Goal: Task Accomplishment & Management: Use online tool/utility

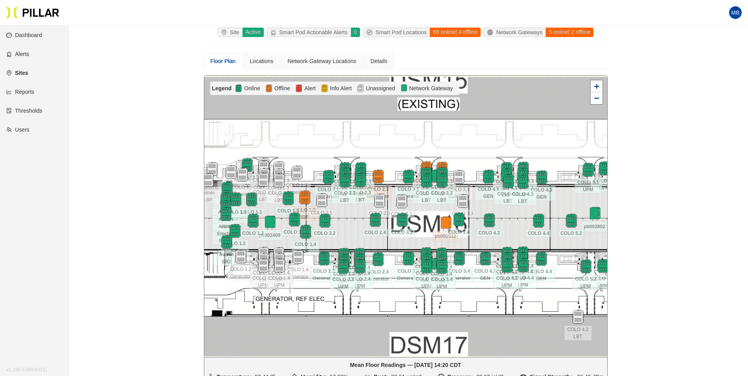
scroll to position [39, 0]
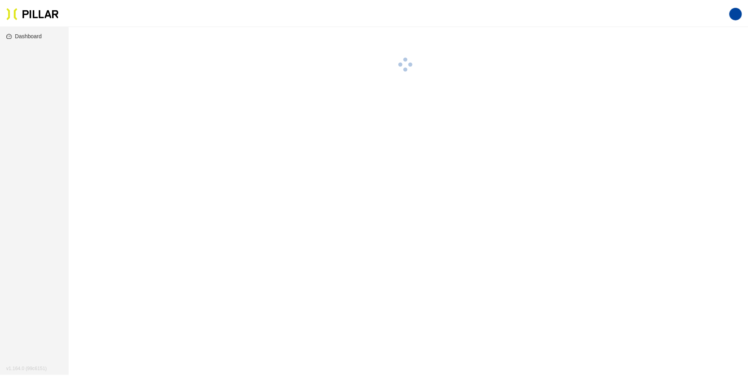
scroll to position [26, 0]
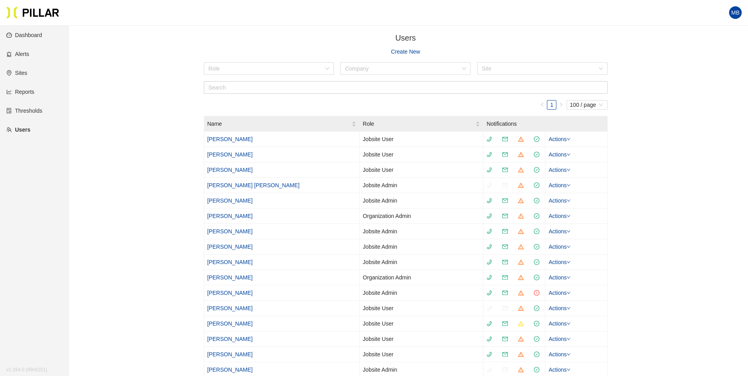
click at [27, 73] on link "Sites" at bounding box center [16, 73] width 21 height 6
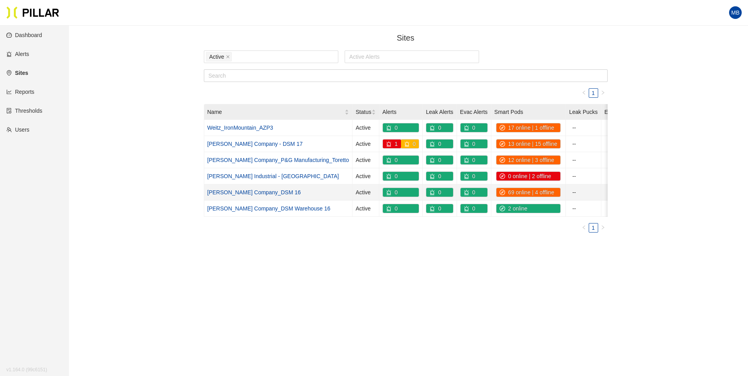
click at [253, 192] on link "[PERSON_NAME] Company_DSM 16" at bounding box center [255, 192] width 94 height 6
click at [258, 145] on link "[PERSON_NAME] Company - DSM 17" at bounding box center [255, 144] width 95 height 6
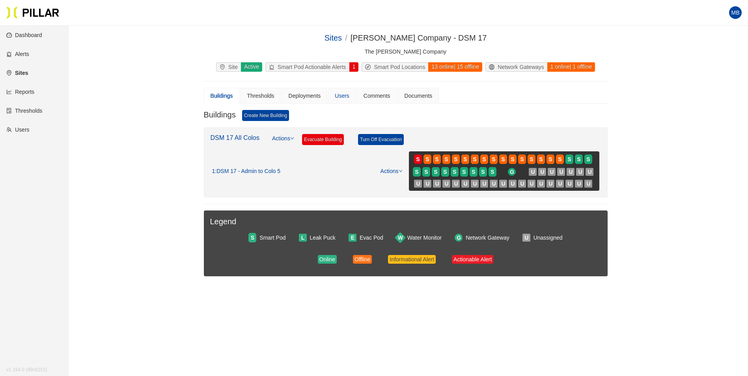
click at [351, 92] on div "Users" at bounding box center [342, 96] width 28 height 16
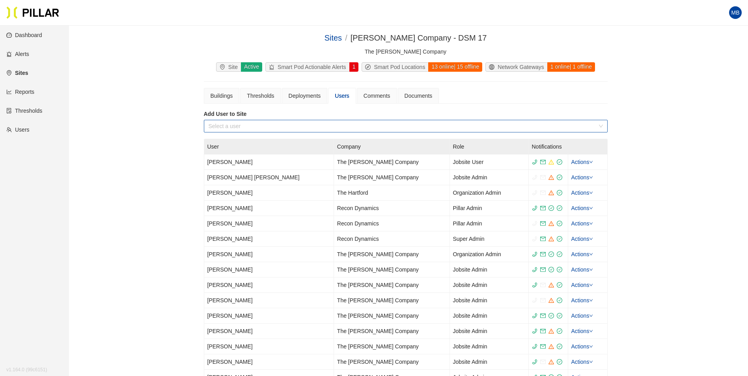
click at [293, 123] on input "search" at bounding box center [403, 126] width 389 height 12
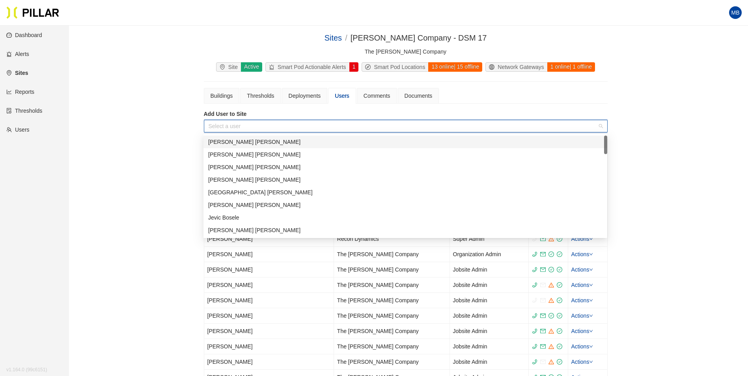
click at [256, 146] on div "Scott Klocke" at bounding box center [405, 142] width 395 height 9
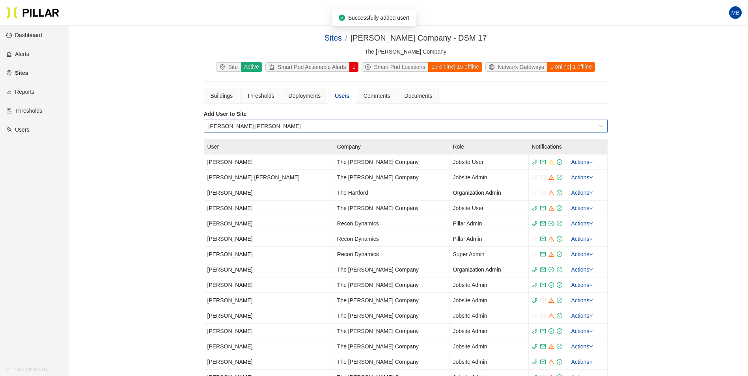
click at [255, 126] on span "Scott Klocke" at bounding box center [406, 126] width 395 height 12
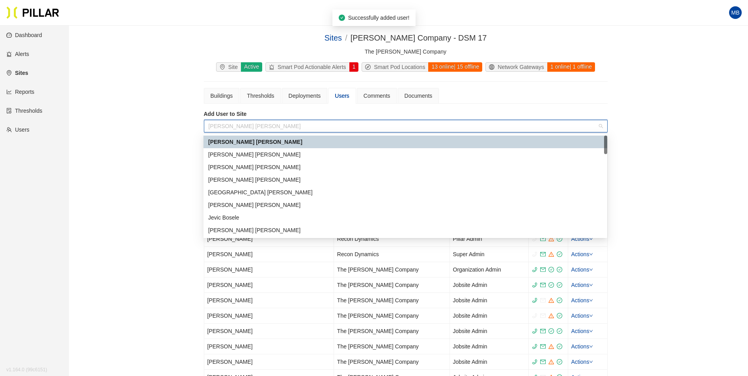
click at [255, 126] on span "Scott Klocke" at bounding box center [406, 126] width 395 height 12
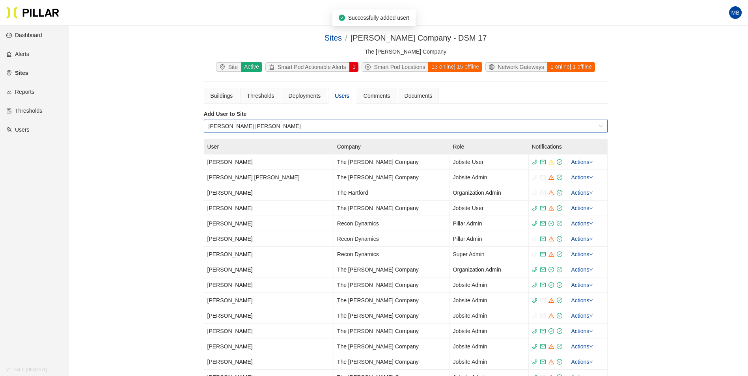
click at [255, 126] on span "Scott Klocke" at bounding box center [406, 126] width 395 height 12
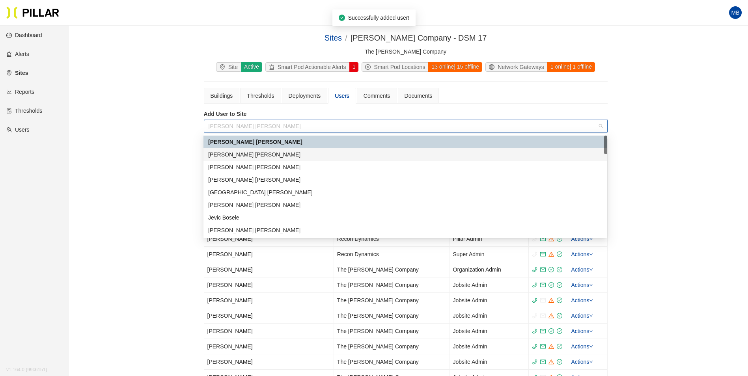
click at [239, 155] on div "Cody Inmon" at bounding box center [405, 154] width 395 height 9
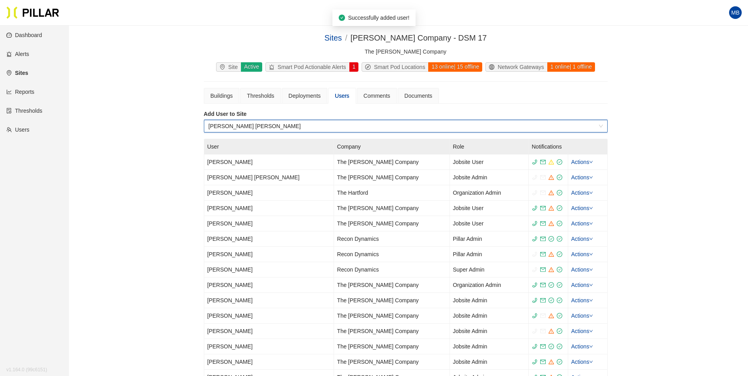
click at [254, 126] on span "Cody Inmon" at bounding box center [406, 126] width 395 height 12
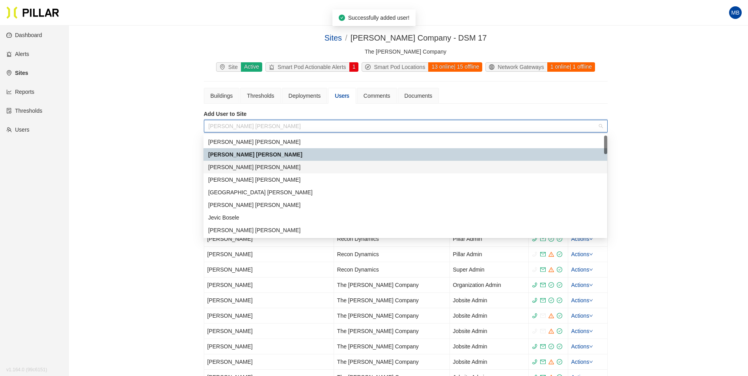
drag, startPoint x: 233, startPoint y: 166, endPoint x: 414, endPoint y: 31, distance: 225.9
click at [233, 166] on div "Scott Whipple" at bounding box center [405, 167] width 395 height 9
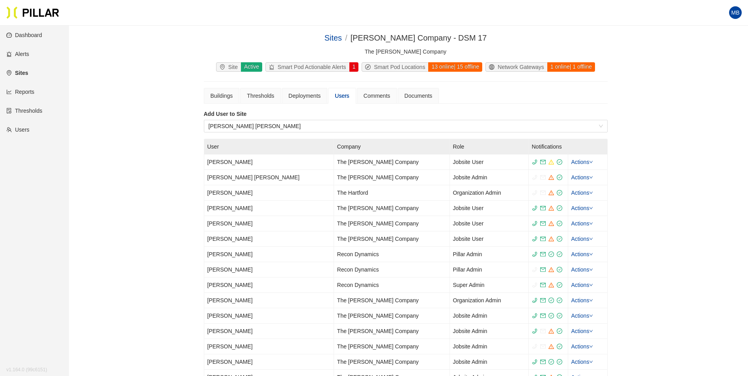
click at [663, 105] on div "Sites / Weitz Company - DSM 17 / The Weitz Company Site Active Smart Pod Action…" at bounding box center [405, 353] width 635 height 643
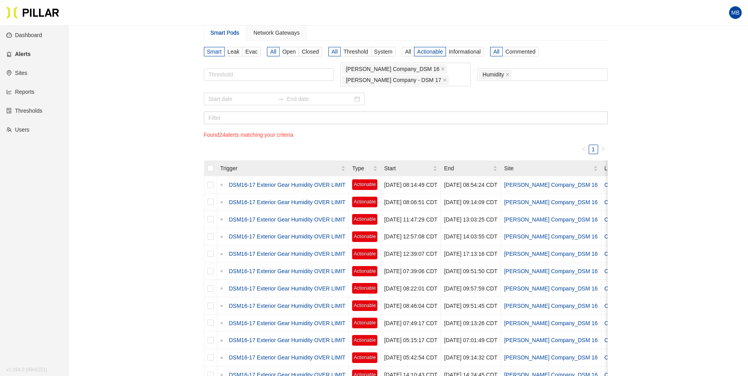
scroll to position [26, 0]
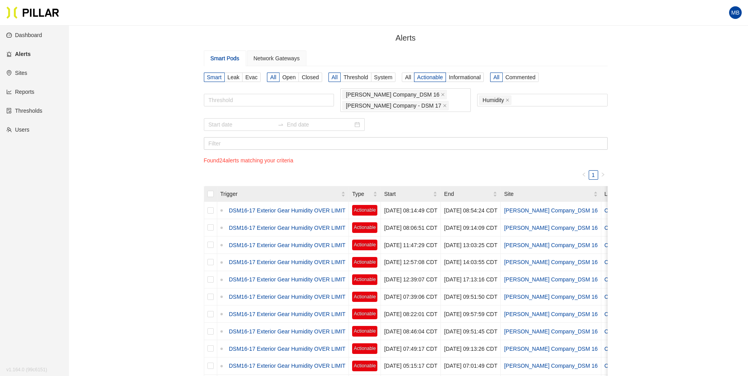
scroll to position [26, 0]
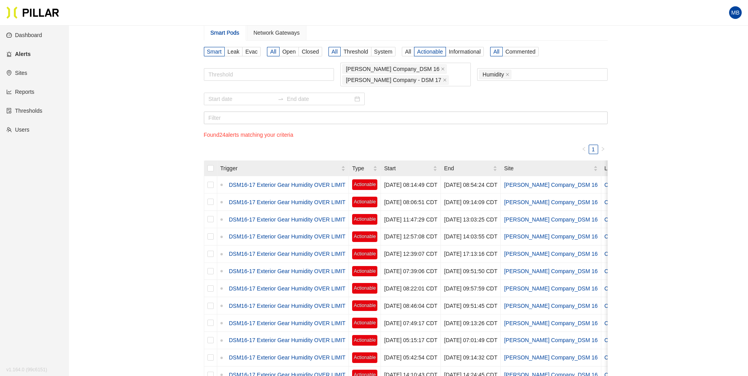
click at [30, 130] on link "Users" at bounding box center [17, 130] width 23 height 6
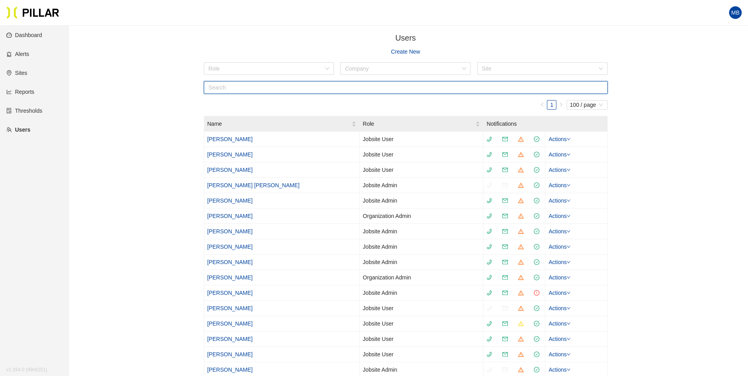
click at [245, 89] on input "text" at bounding box center [406, 87] width 404 height 13
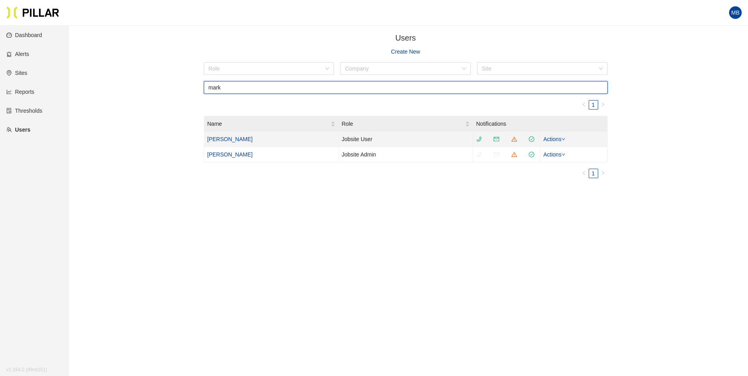
type input "mark"
click at [232, 140] on link "[PERSON_NAME]" at bounding box center [230, 139] width 45 height 6
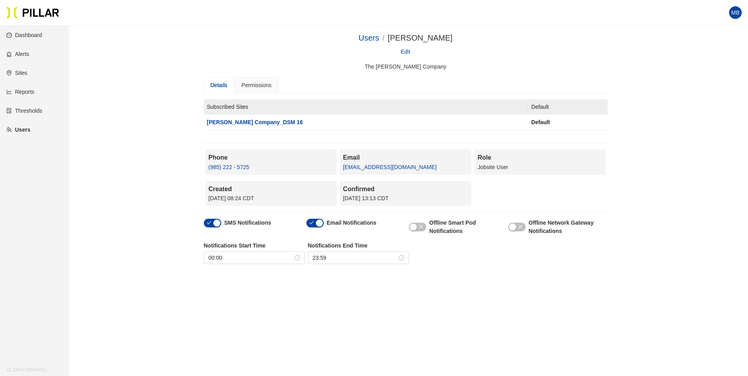
click at [219, 89] on div "Details" at bounding box center [219, 85] width 17 height 9
click at [406, 51] on link "Edit" at bounding box center [405, 51] width 9 height 9
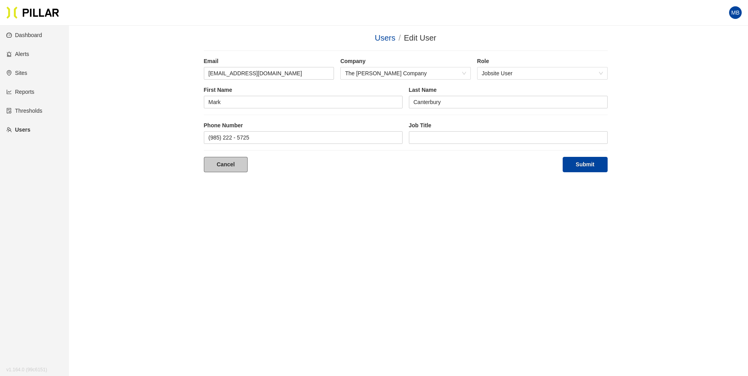
click at [218, 170] on link "Cancel" at bounding box center [226, 164] width 44 height 15
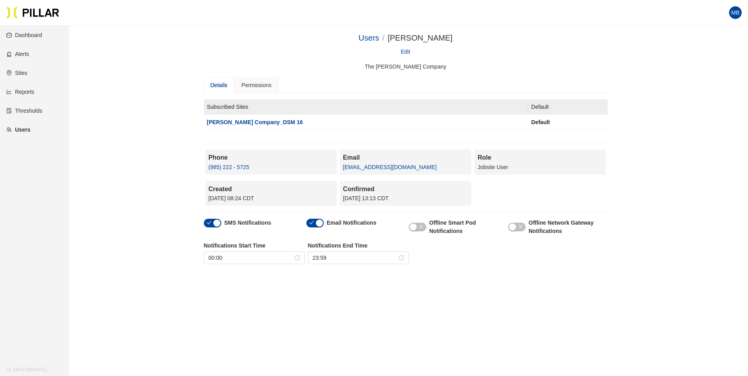
click at [20, 74] on link "Sites" at bounding box center [16, 73] width 21 height 6
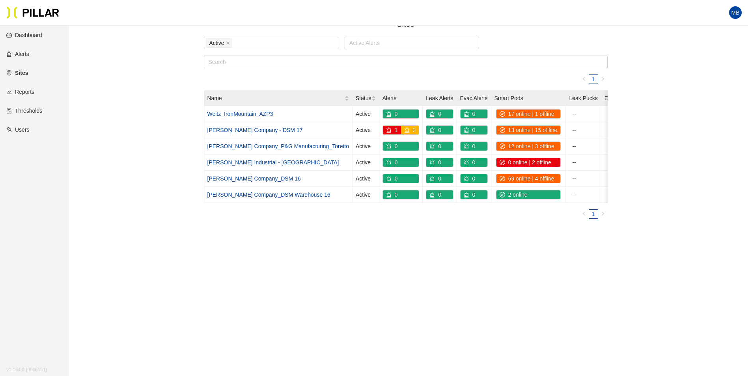
scroll to position [26, 0]
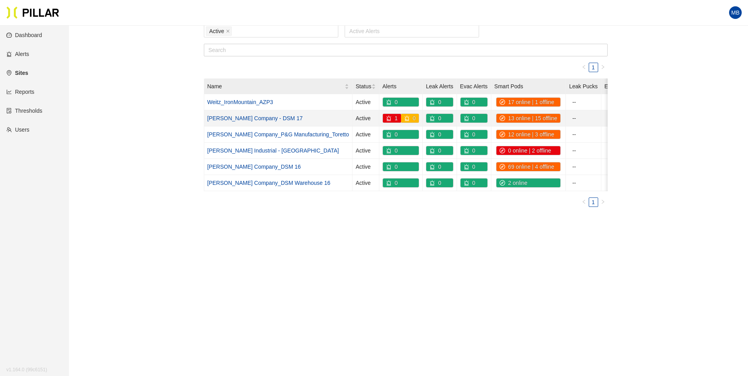
click at [264, 119] on link "Weitz Company - DSM 17" at bounding box center [255, 118] width 95 height 6
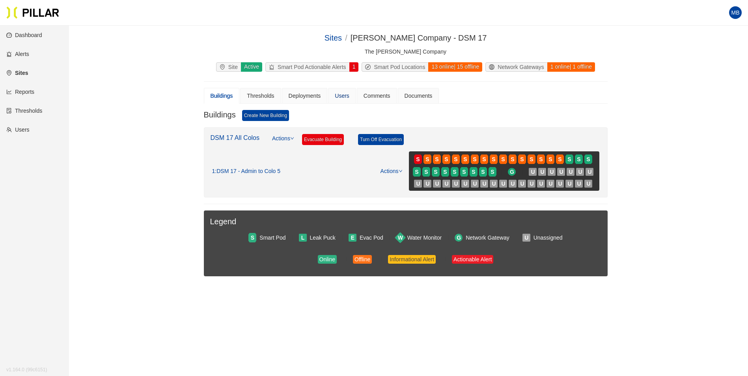
click at [341, 96] on div "Users" at bounding box center [342, 96] width 15 height 9
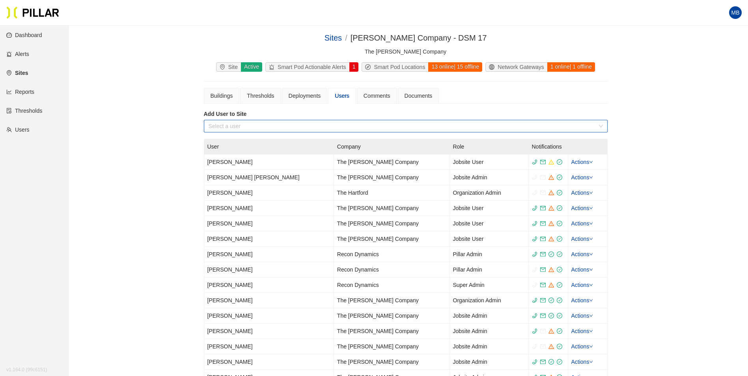
click at [273, 127] on input "search" at bounding box center [403, 126] width 389 height 12
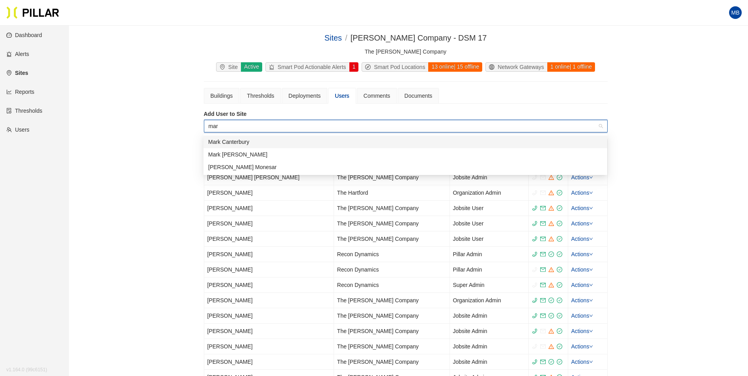
type input "mark"
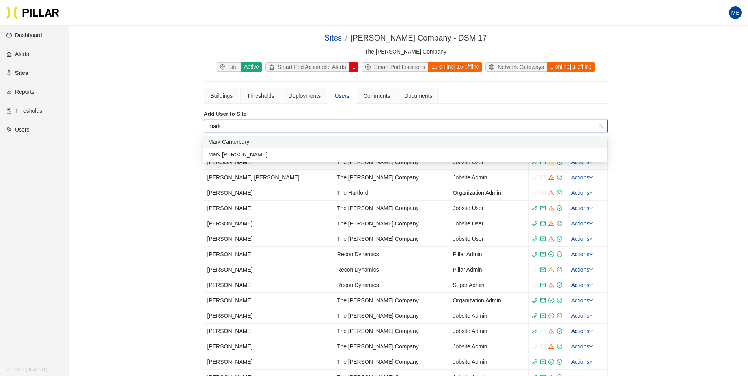
click at [265, 142] on div "Mark Canterbury" at bounding box center [405, 142] width 395 height 9
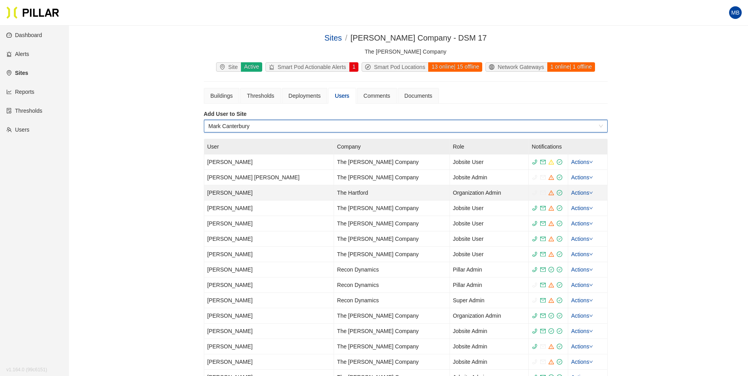
click at [219, 193] on td "Mark Terry" at bounding box center [269, 192] width 130 height 15
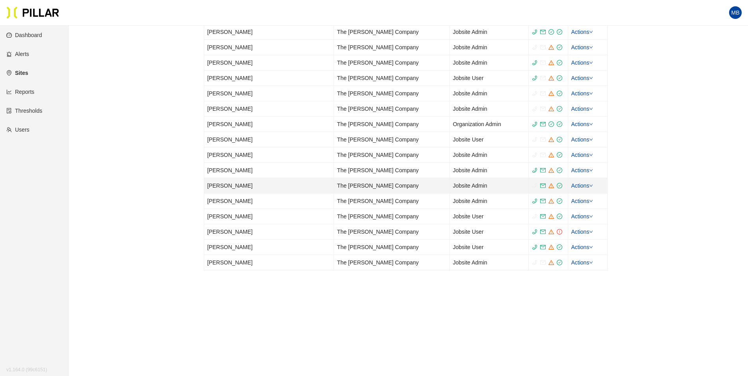
scroll to position [415, 0]
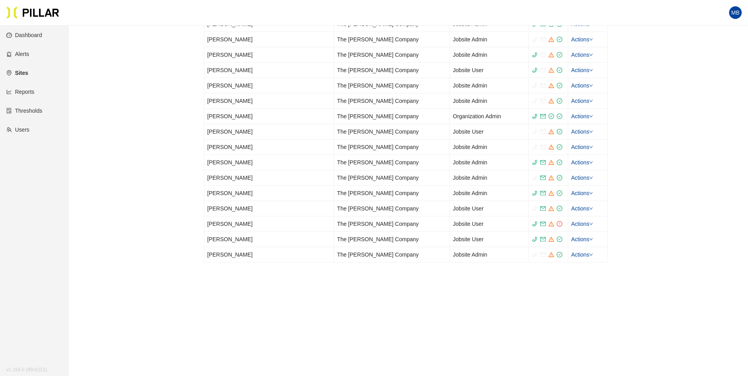
click at [30, 128] on link "Users" at bounding box center [17, 130] width 23 height 6
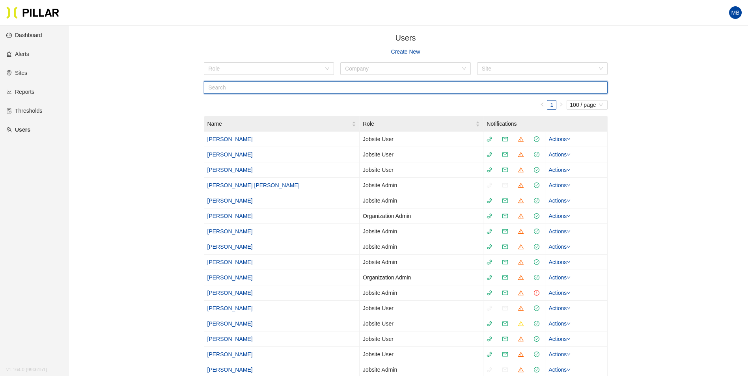
click at [256, 88] on input "text" at bounding box center [406, 87] width 404 height 13
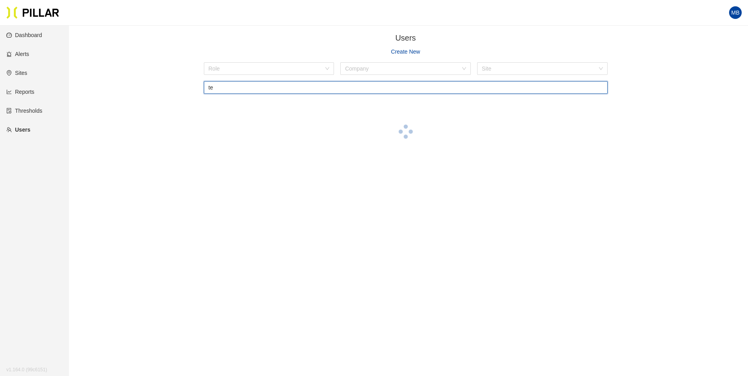
type input "t"
type input "m"
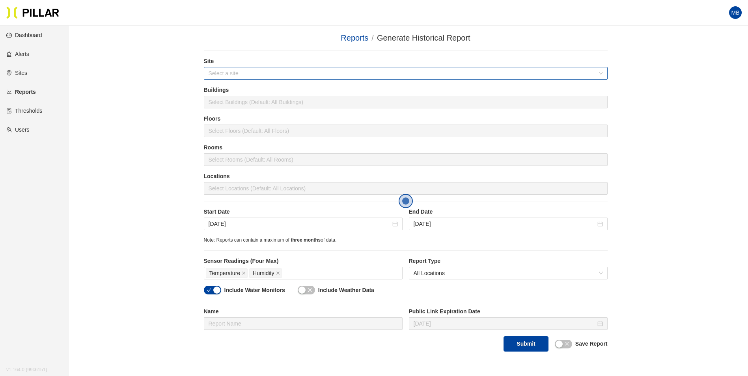
click at [241, 75] on input "search" at bounding box center [403, 73] width 389 height 12
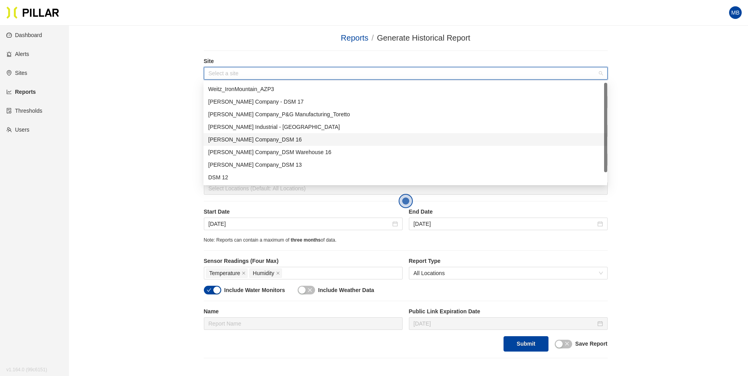
click at [266, 142] on div "[PERSON_NAME] Company_DSM 16" at bounding box center [405, 139] width 395 height 9
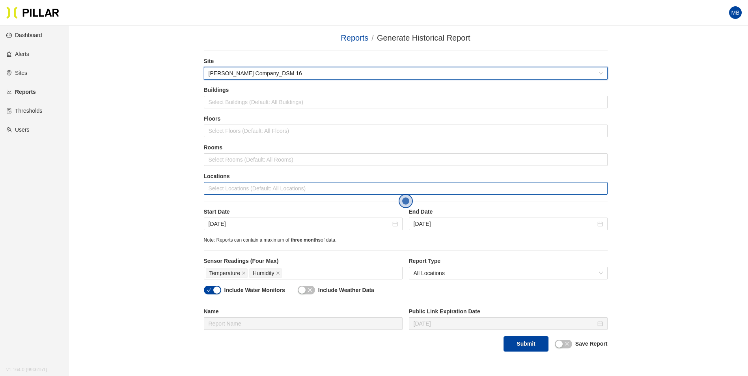
click at [238, 185] on div at bounding box center [406, 188] width 400 height 11
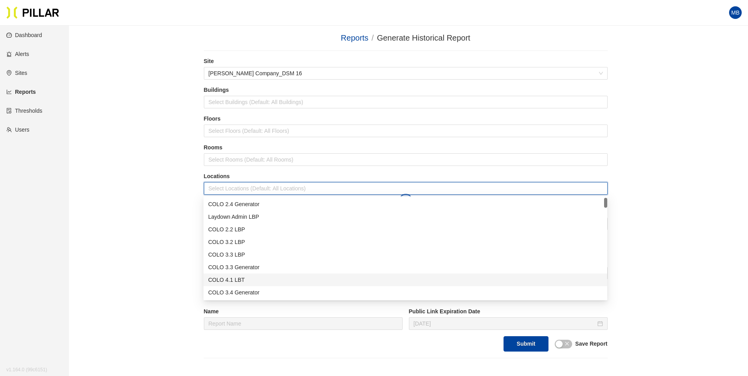
scroll to position [39, 0]
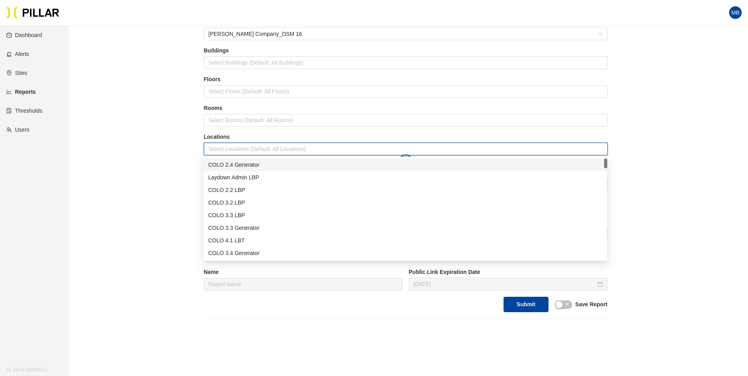
click at [232, 168] on div "COLO 2.4 Generator" at bounding box center [405, 165] width 395 height 9
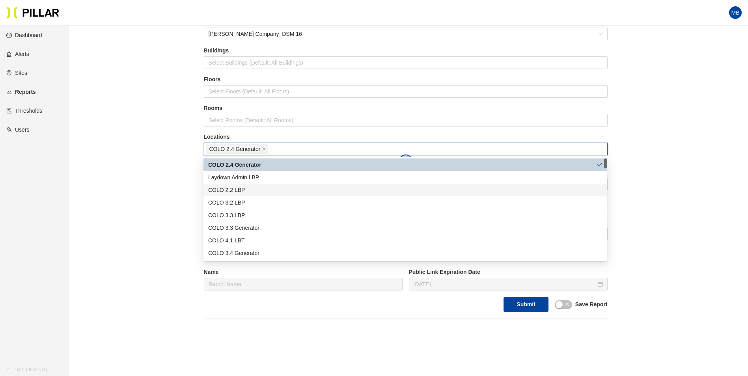
click at [237, 190] on div "COLO 2.2 LBP" at bounding box center [405, 190] width 395 height 9
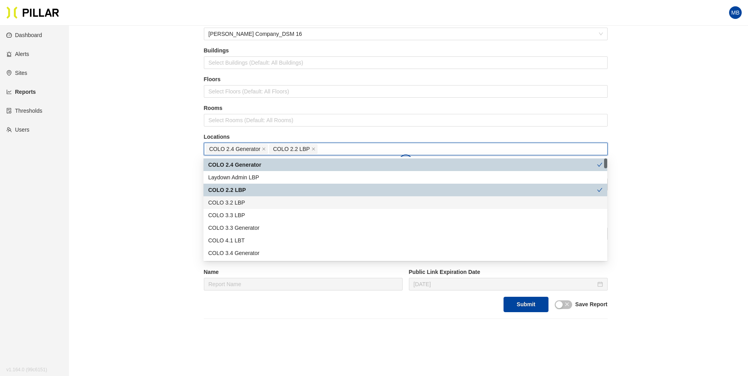
click at [235, 197] on div "COLO 3.2 LBP" at bounding box center [406, 202] width 404 height 13
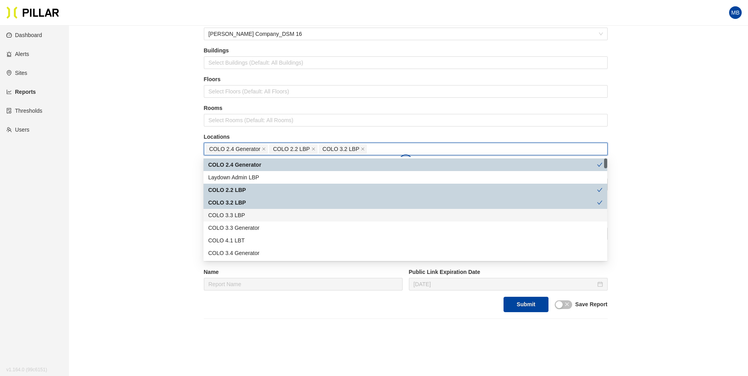
click at [235, 217] on div "COLO 3.3 LBP" at bounding box center [405, 215] width 395 height 9
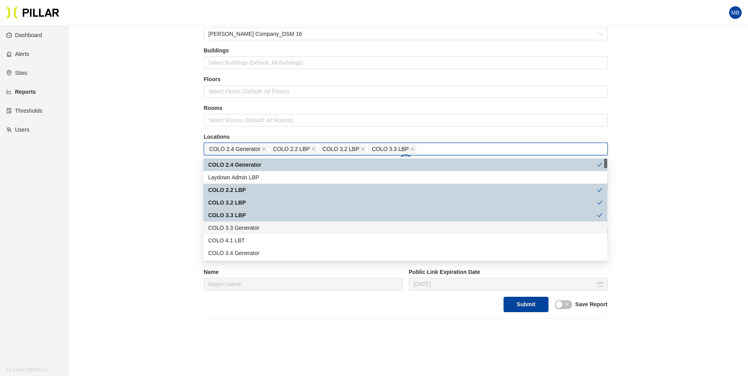
click at [238, 227] on div "COLO 3.3 Generator" at bounding box center [405, 228] width 395 height 9
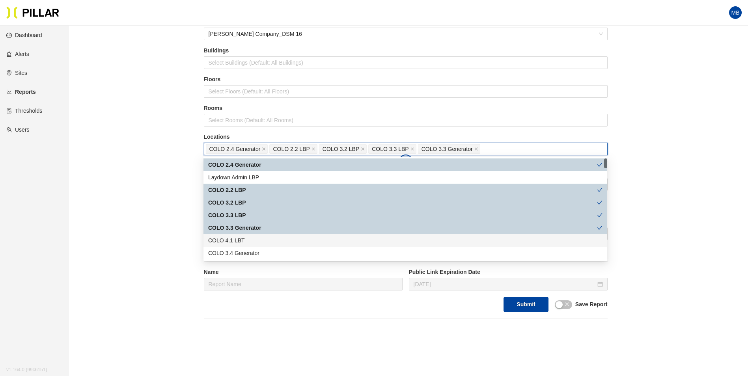
click at [241, 240] on div "COLO 4.1 LBT" at bounding box center [405, 240] width 395 height 9
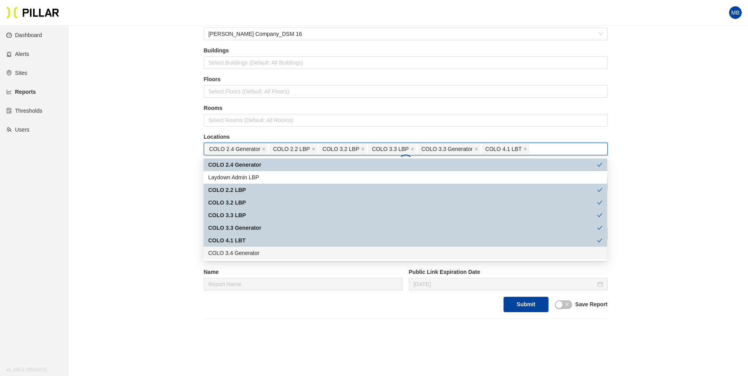
click at [237, 251] on div "COLO 3.4 Generator" at bounding box center [405, 253] width 395 height 9
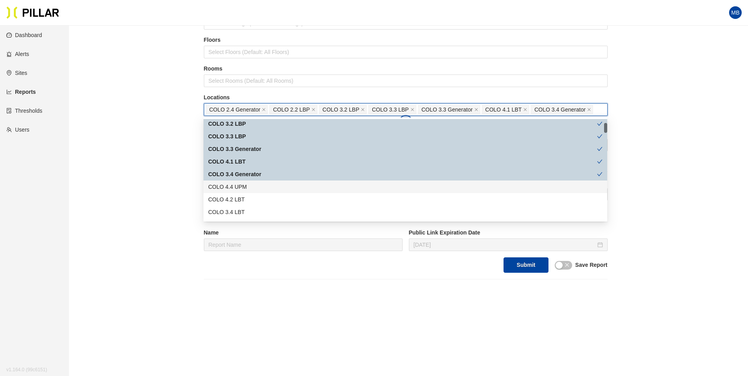
click at [256, 187] on div "COLO 4.4 UPM" at bounding box center [405, 187] width 395 height 9
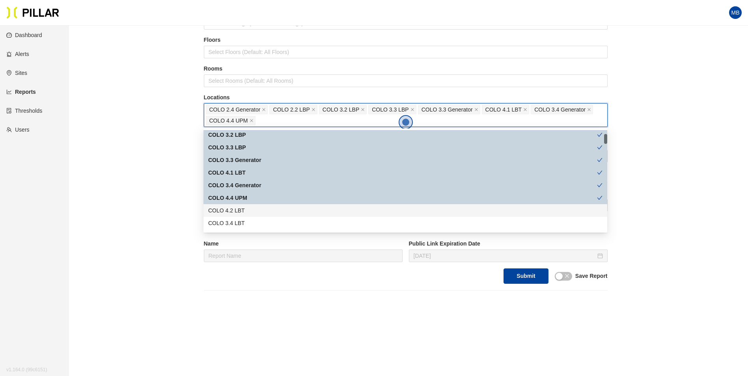
click at [245, 212] on div "COLO 4.2 LBT" at bounding box center [405, 210] width 395 height 9
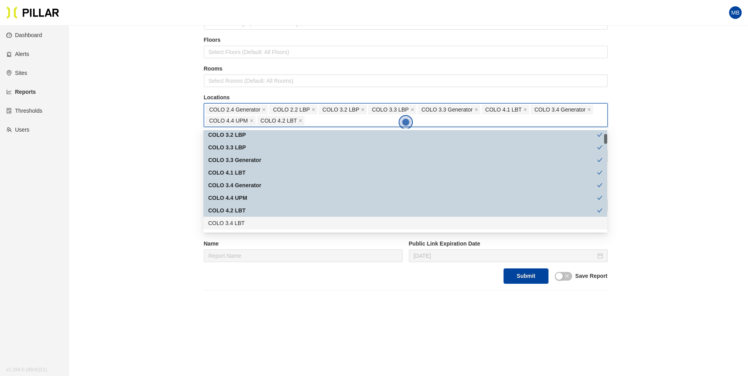
click at [244, 221] on div "COLO 3.4 LBT" at bounding box center [405, 223] width 395 height 9
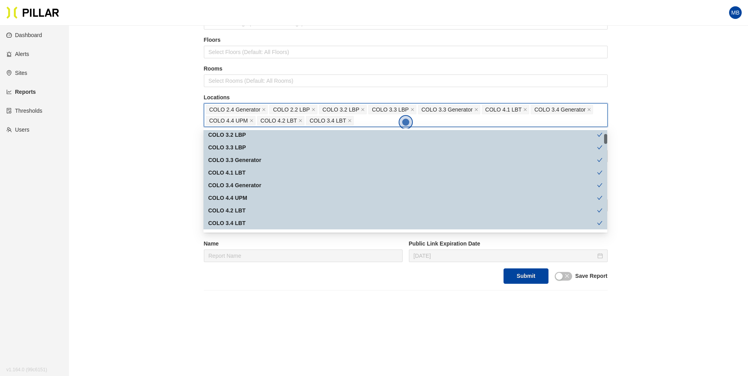
scroll to position [79, 0]
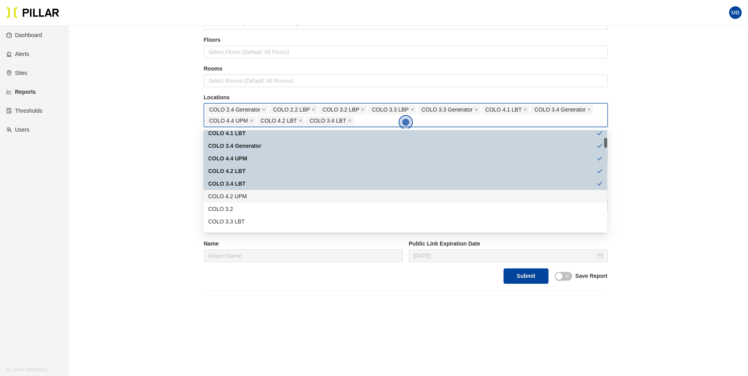
click at [255, 197] on div "COLO 4.2 UPM" at bounding box center [405, 196] width 395 height 9
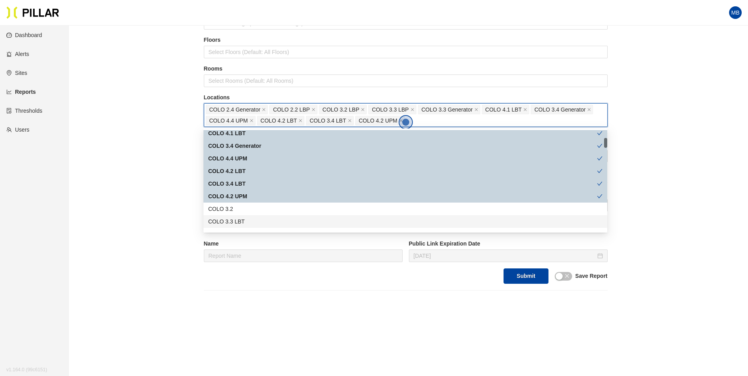
click at [254, 218] on div "COLO 3.3 LBT" at bounding box center [405, 221] width 395 height 9
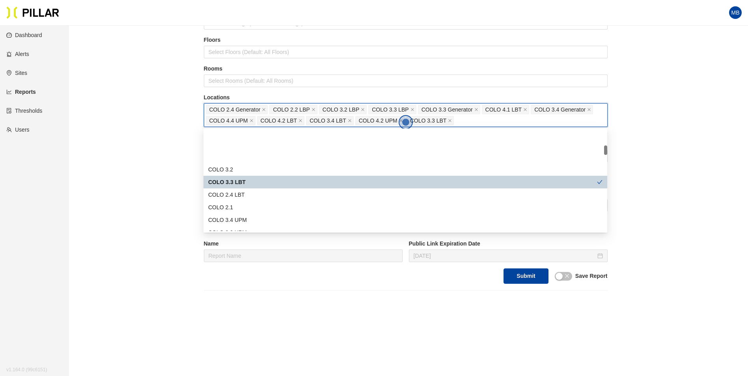
scroll to position [158, 0]
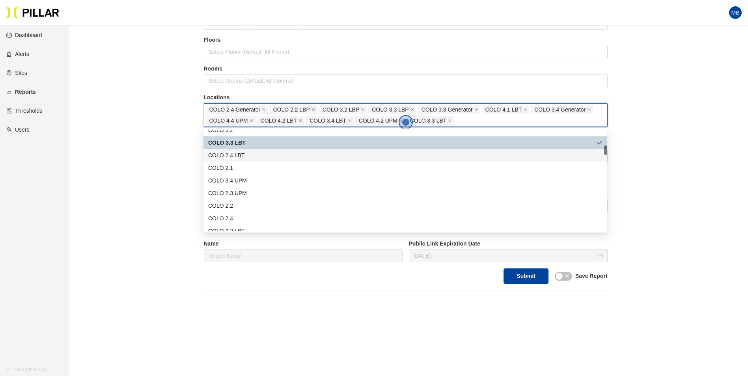
click at [257, 157] on div "COLO 2.4 LBT" at bounding box center [405, 155] width 395 height 9
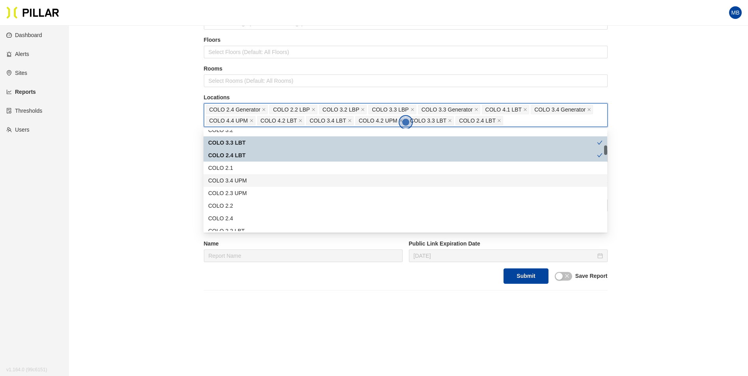
click at [252, 178] on div "COLO 3.4 UPM" at bounding box center [405, 180] width 395 height 9
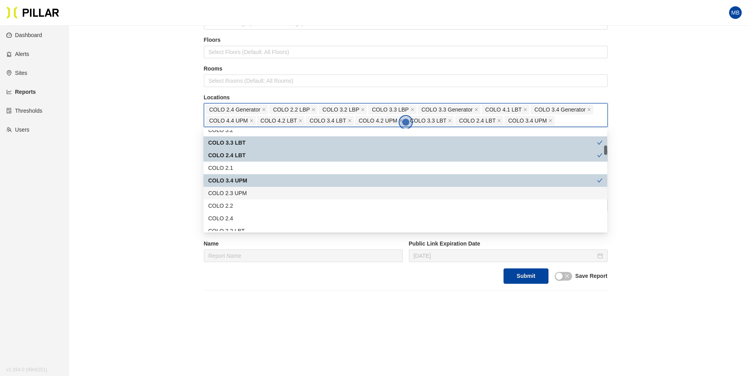
click at [252, 196] on div "COLO 2.3 UPM" at bounding box center [405, 193] width 395 height 9
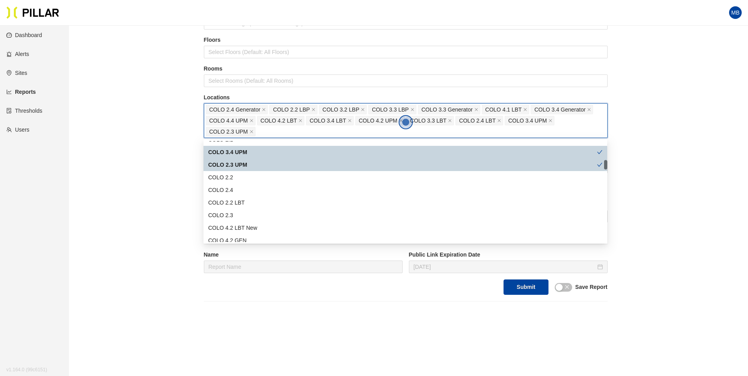
scroll to position [237, 0]
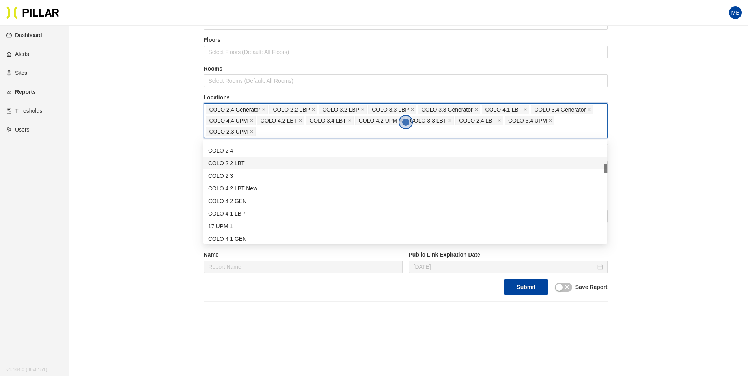
click at [249, 165] on div "COLO 2.2 LBT" at bounding box center [405, 163] width 395 height 9
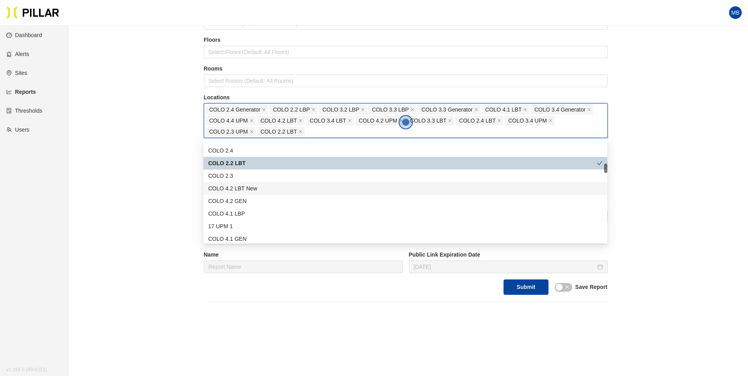
click at [253, 186] on div "COLO 4.2 LBT New" at bounding box center [405, 188] width 395 height 9
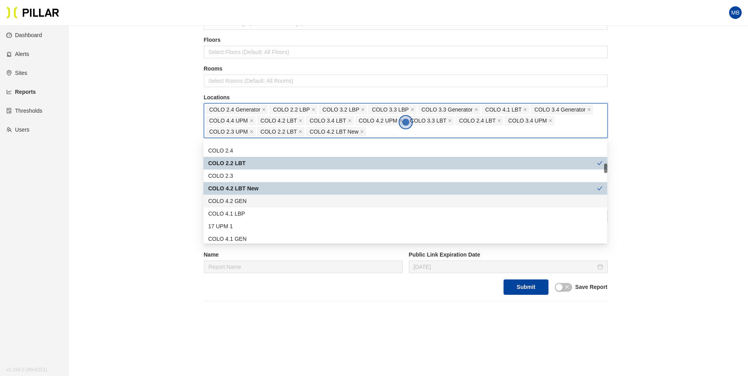
click at [250, 198] on div "COLO 4.2 GEN" at bounding box center [405, 201] width 395 height 9
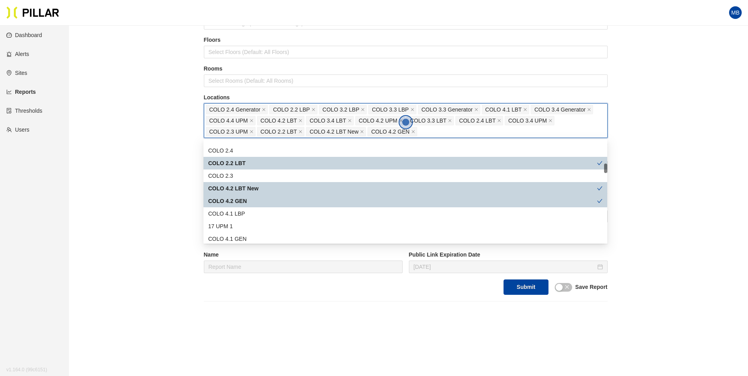
click at [245, 211] on div "COLO 4.1 LBP" at bounding box center [405, 213] width 395 height 9
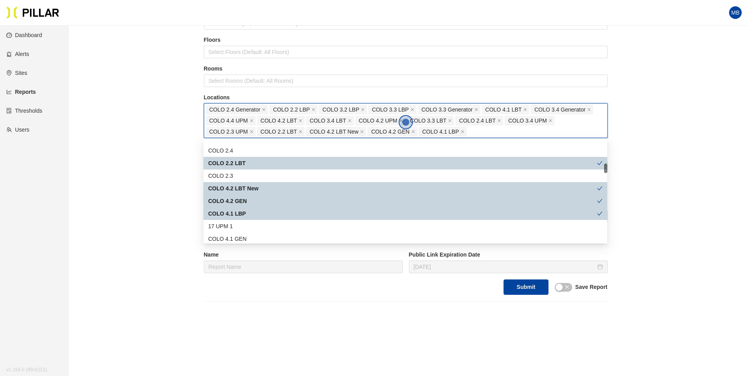
scroll to position [276, 0]
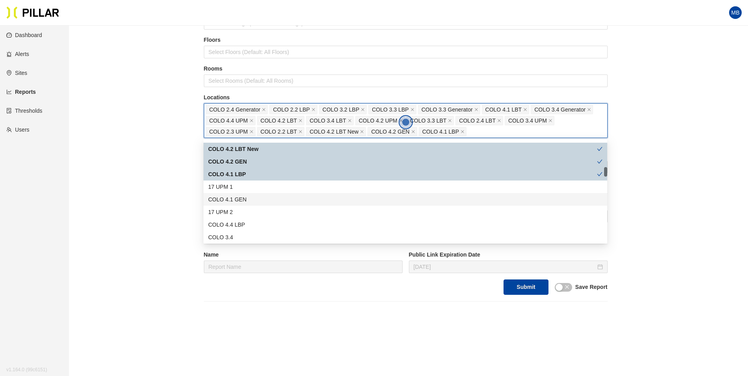
click at [252, 197] on div "COLO 4.1 GEN" at bounding box center [405, 199] width 395 height 9
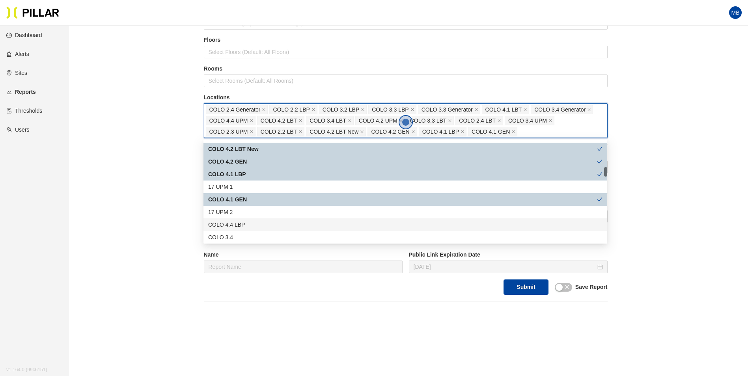
click at [249, 224] on div "COLO 4.4 LBP" at bounding box center [405, 225] width 395 height 9
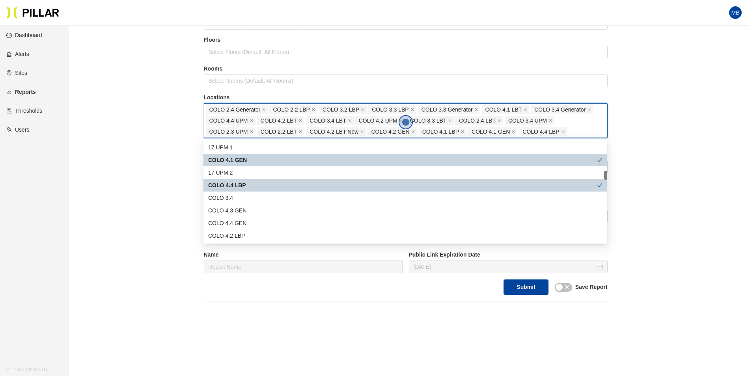
scroll to position [355, 0]
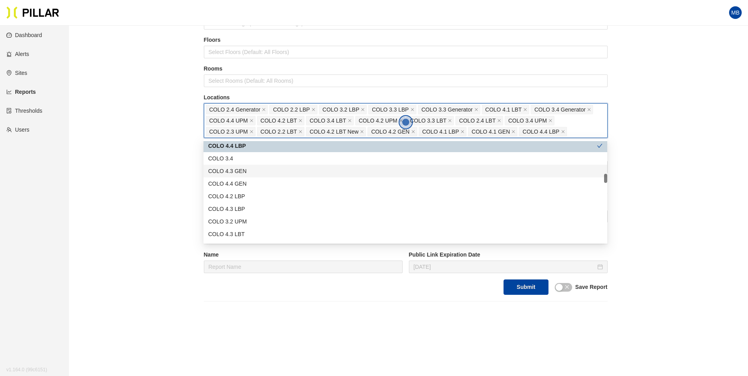
click at [253, 174] on div "COLO 4.3 GEN" at bounding box center [405, 171] width 395 height 9
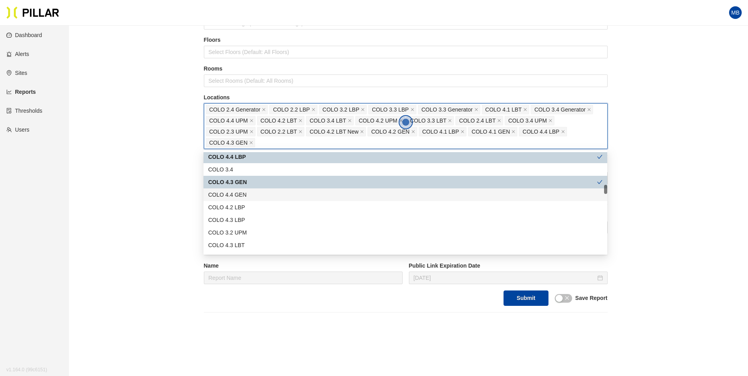
click at [247, 194] on div "COLO 4.4 GEN" at bounding box center [405, 195] width 395 height 9
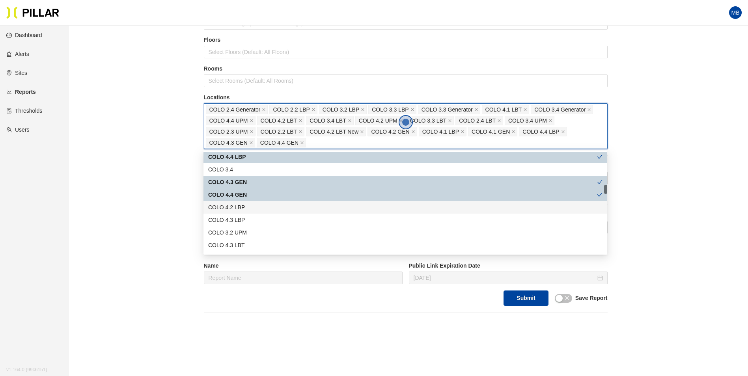
click at [245, 206] on div "COLO 4.2 LBP" at bounding box center [405, 207] width 395 height 9
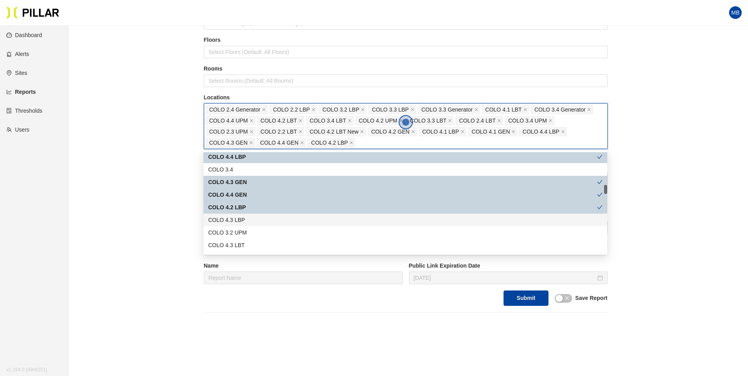
click at [244, 216] on div "COLO 4.3 LBP" at bounding box center [406, 220] width 404 height 13
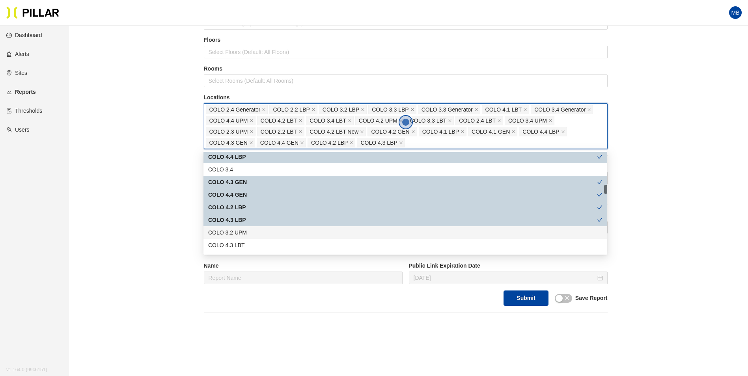
click at [248, 229] on div "COLO 3.2 UPM" at bounding box center [405, 232] width 395 height 9
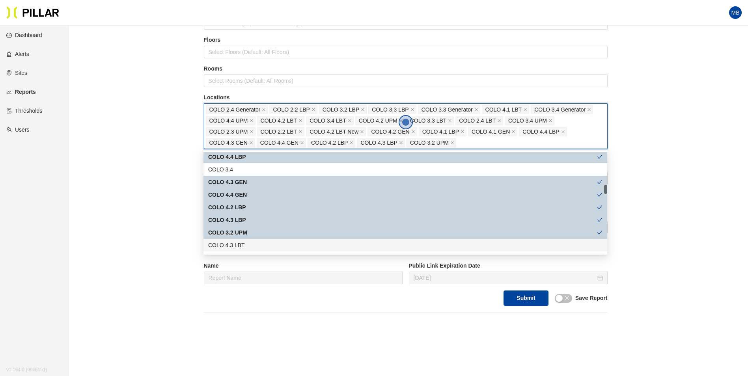
click at [246, 245] on div "COLO 4.3 LBT" at bounding box center [405, 245] width 395 height 9
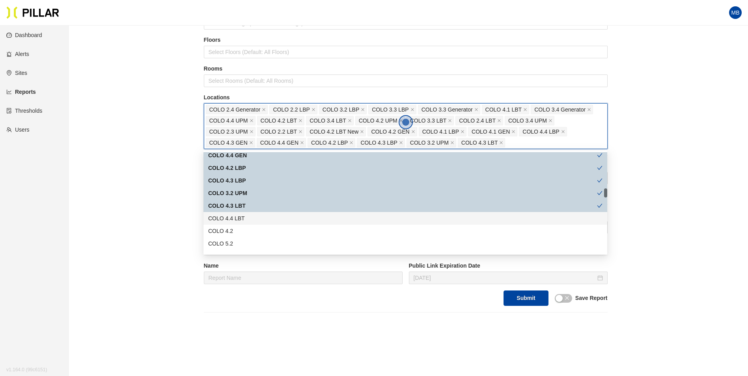
scroll to position [434, 0]
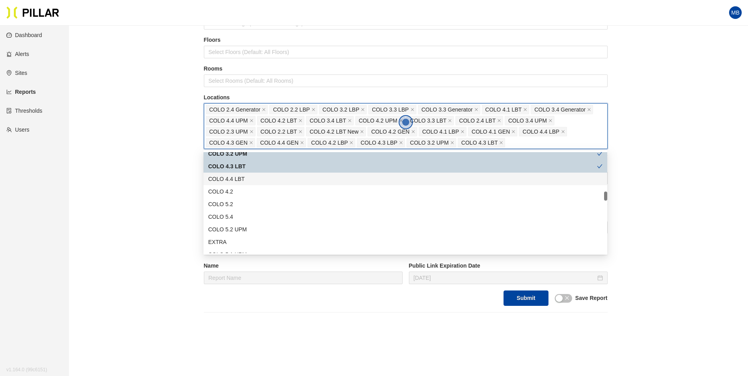
click at [252, 180] on div "COLO 4.4 LBT" at bounding box center [405, 179] width 395 height 9
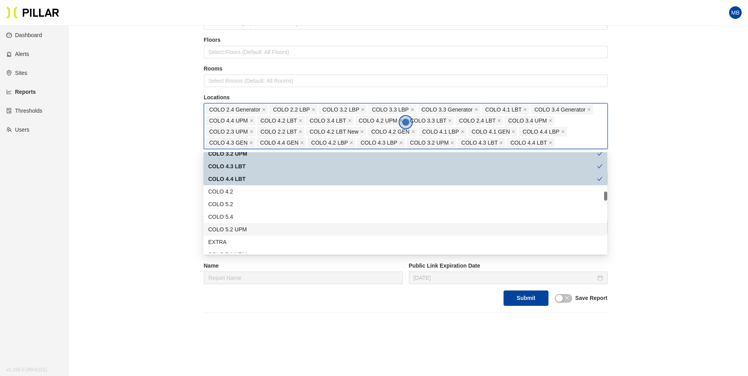
click at [260, 229] on div "COLO 5.2 UPM" at bounding box center [405, 229] width 395 height 9
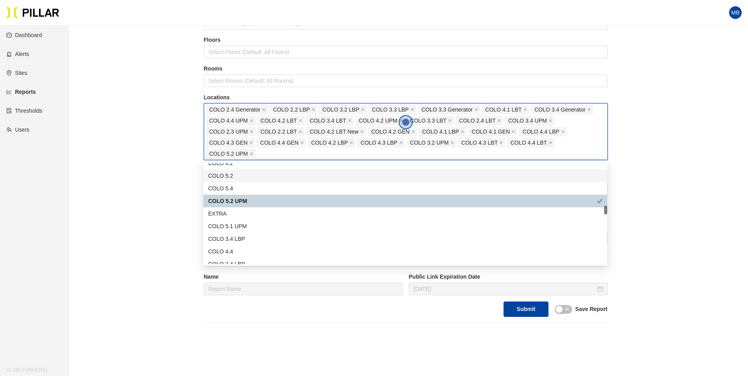
scroll to position [513, 0]
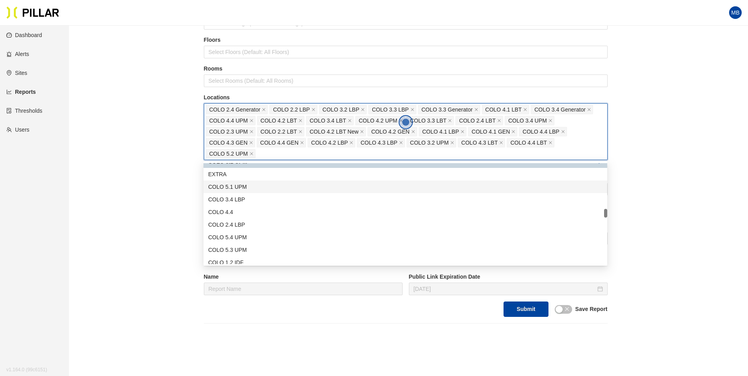
click at [251, 191] on div "COLO 5.1 UPM" at bounding box center [405, 187] width 395 height 9
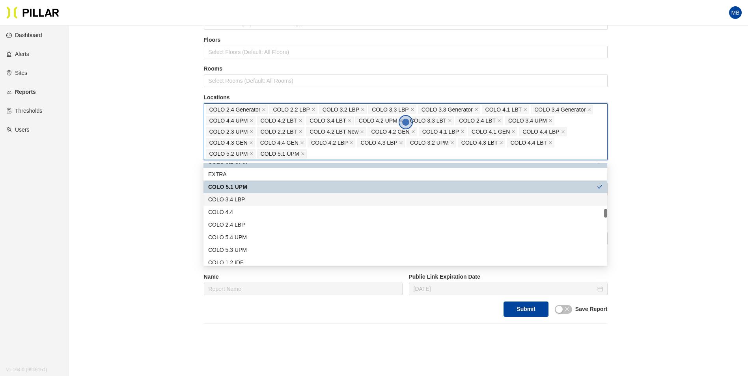
click at [244, 198] on div "COLO 3.4 LBP" at bounding box center [405, 199] width 395 height 9
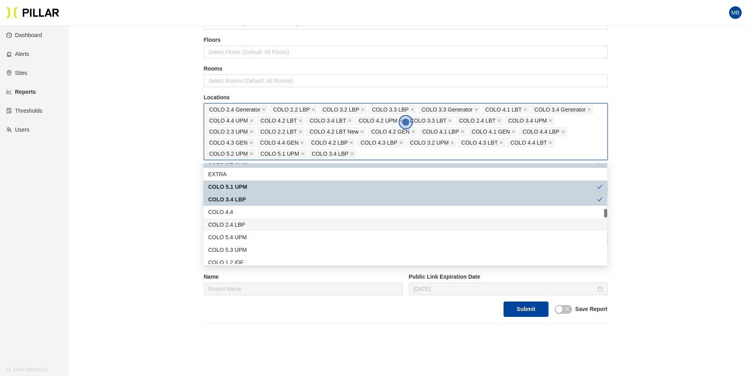
click at [251, 224] on div "COLO 2.4 LBP" at bounding box center [405, 225] width 395 height 9
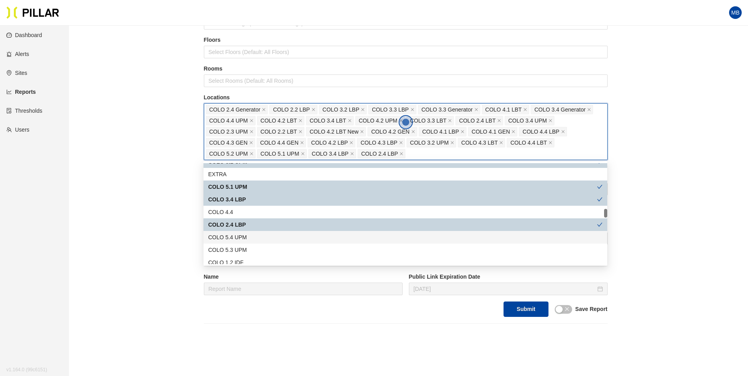
click at [258, 240] on div "COLO 5.4 UPM" at bounding box center [405, 237] width 395 height 9
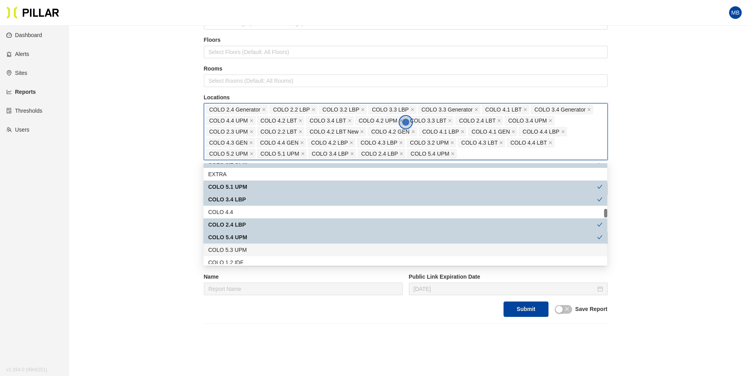
click at [256, 246] on div "COLO 5.3 UPM" at bounding box center [405, 250] width 395 height 9
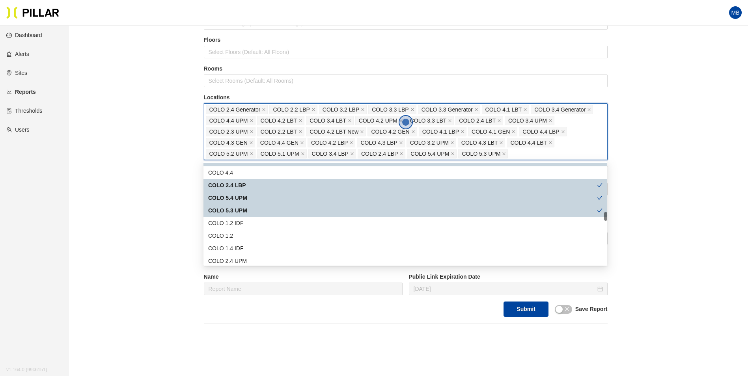
scroll to position [592, 0]
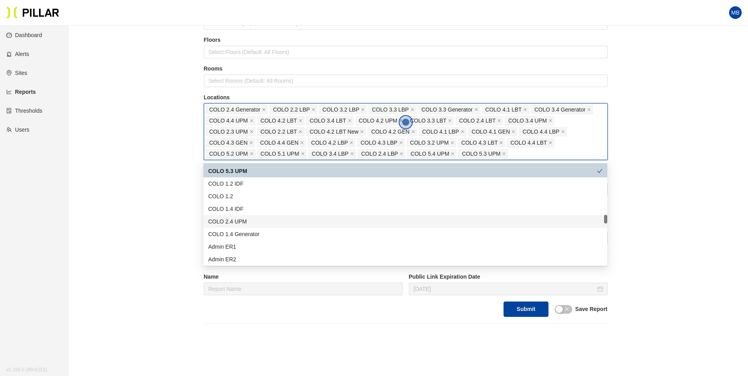
click at [262, 221] on div "COLO 2.4 UPM" at bounding box center [405, 221] width 395 height 9
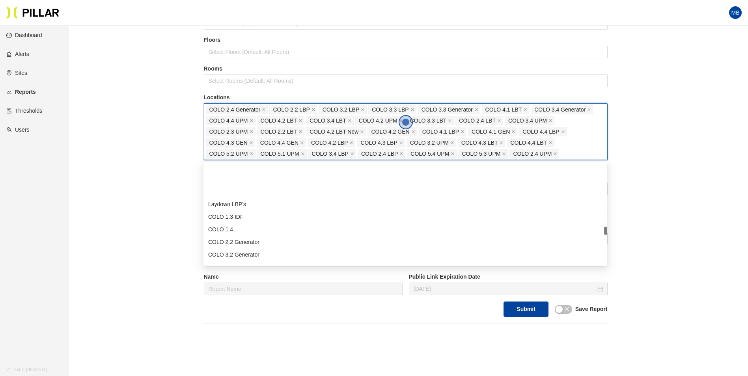
scroll to position [750, 0]
click at [255, 198] on div "COLO 2.2 Generator" at bounding box center [405, 202] width 395 height 9
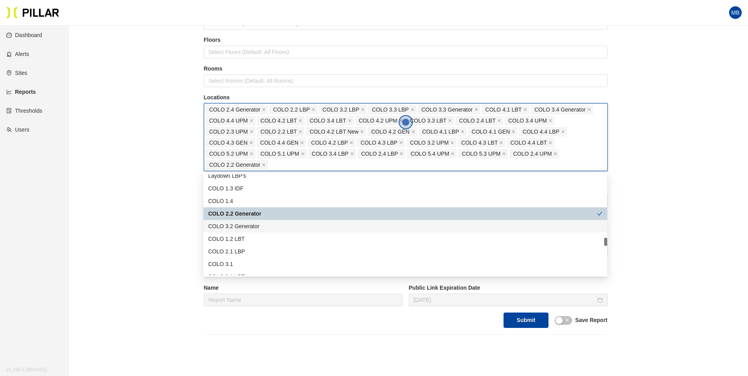
click at [253, 225] on div "COLO 3.2 Generator" at bounding box center [405, 226] width 395 height 9
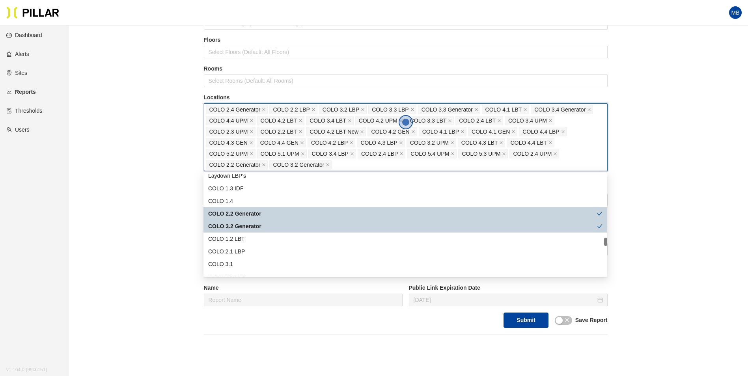
scroll to position [789, 0]
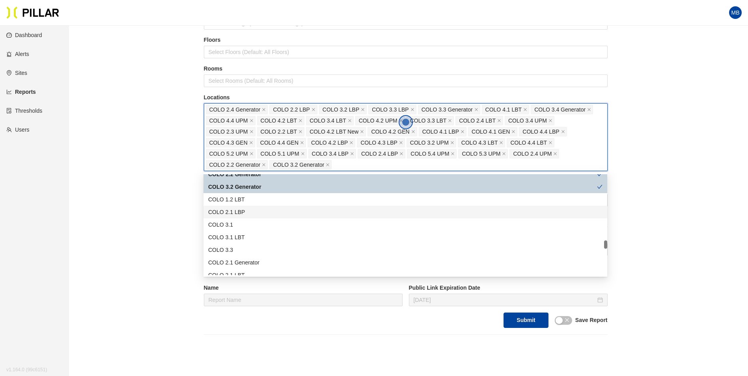
click at [255, 212] on div "COLO 2.1 LBP" at bounding box center [405, 212] width 395 height 9
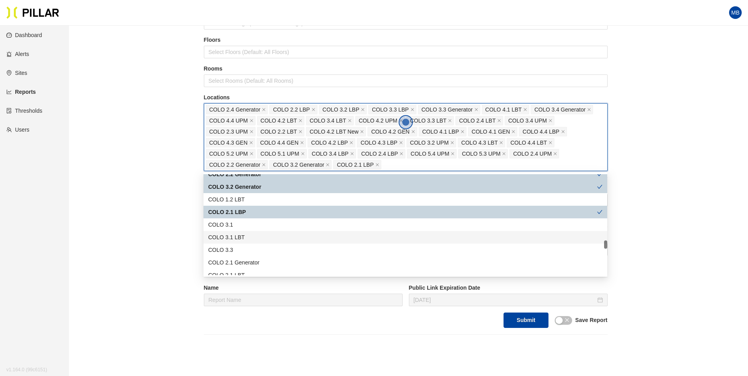
click at [258, 238] on div "COLO 3.1 LBT" at bounding box center [405, 237] width 395 height 9
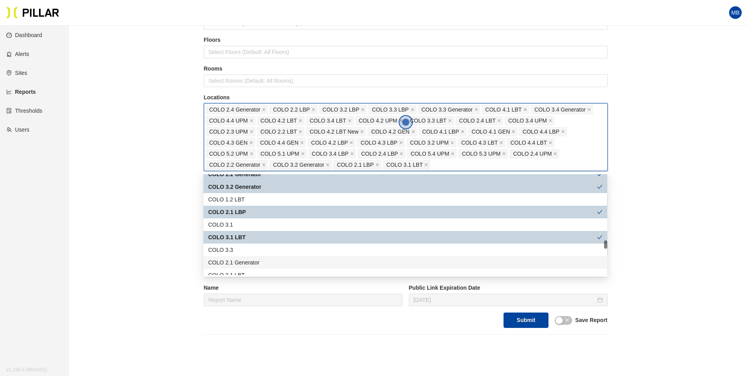
click at [256, 260] on div "COLO 2.1 Generator" at bounding box center [405, 262] width 395 height 9
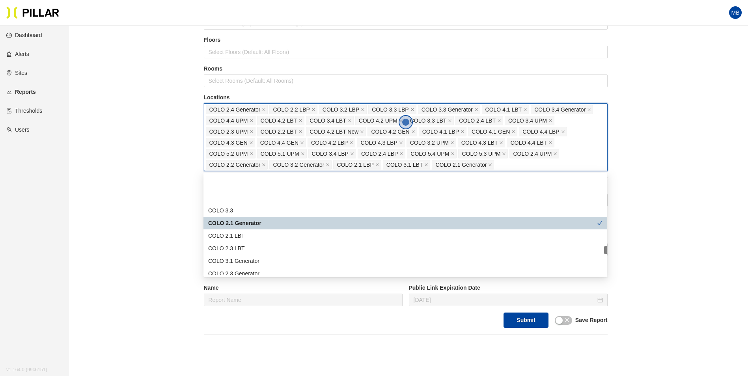
scroll to position [868, 0]
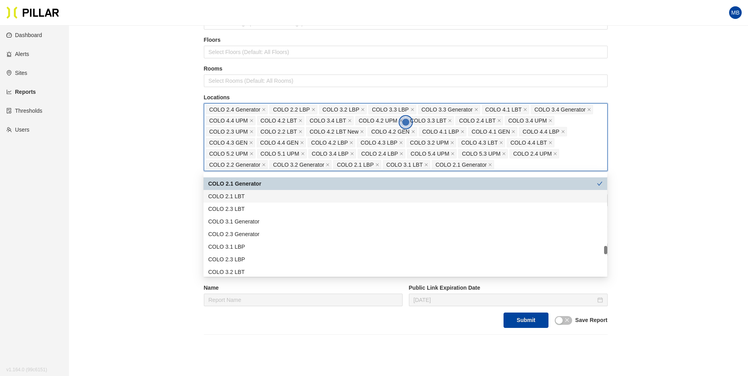
click at [249, 195] on div "COLO 2.1 LBT" at bounding box center [405, 196] width 395 height 9
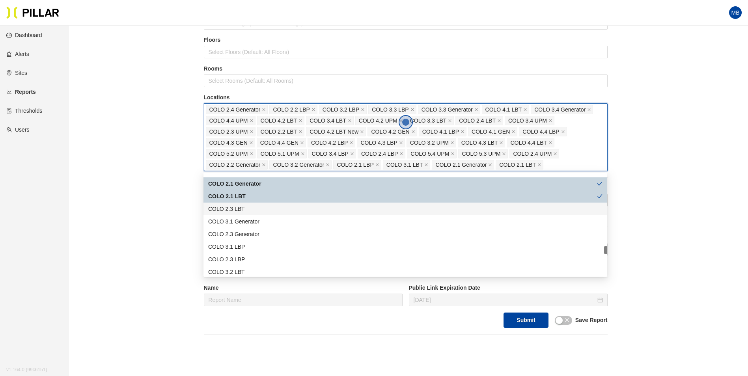
click at [249, 208] on div "COLO 2.3 LBT" at bounding box center [405, 209] width 395 height 9
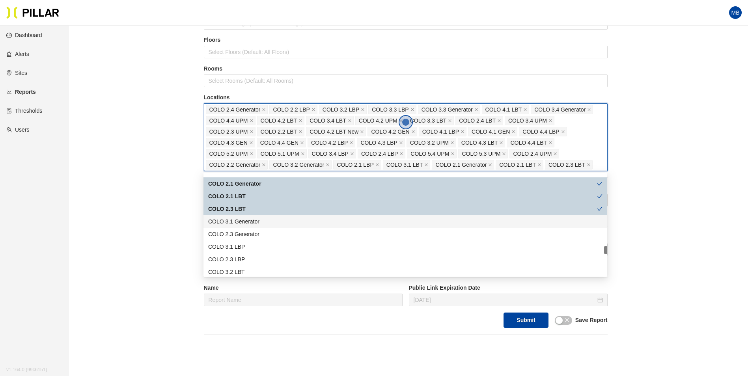
click at [251, 222] on div "COLO 3.1 Generator" at bounding box center [405, 221] width 395 height 9
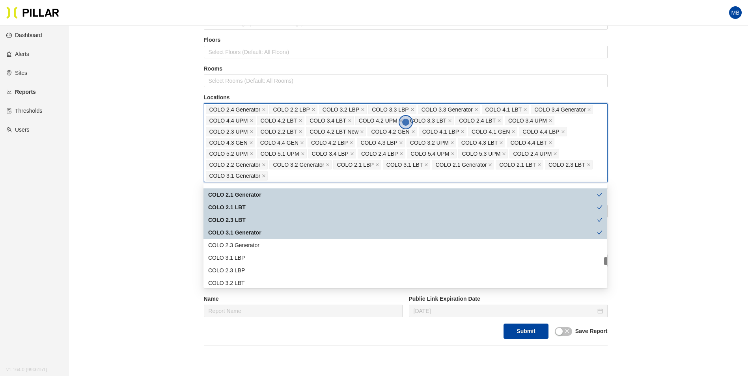
click at [248, 241] on div "COLO 2.3 Generator" at bounding box center [406, 245] width 404 height 13
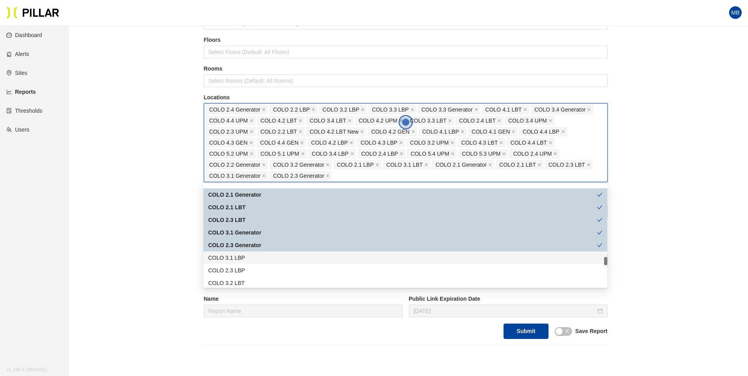
click at [244, 256] on div "COLO 3.1 LBP" at bounding box center [405, 258] width 395 height 9
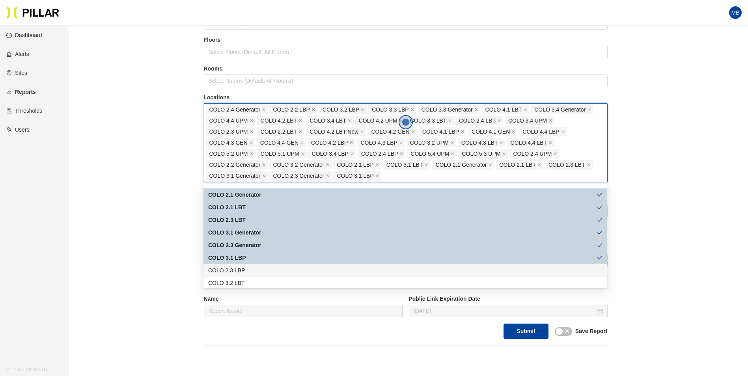
click at [240, 268] on div "COLO 2.3 LBP" at bounding box center [405, 270] width 395 height 9
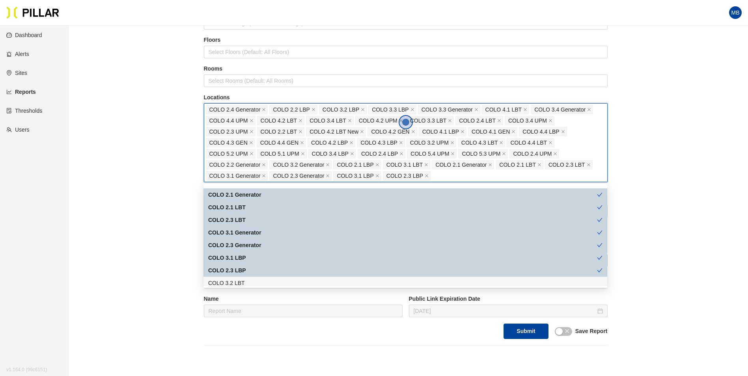
click at [236, 281] on div "COLO 3.2 LBT" at bounding box center [405, 283] width 395 height 9
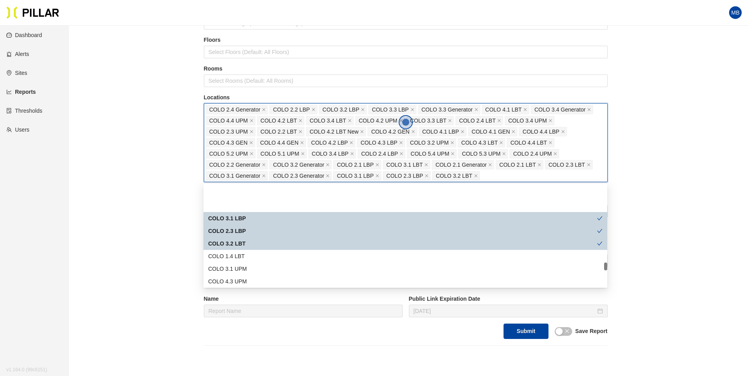
scroll to position [947, 0]
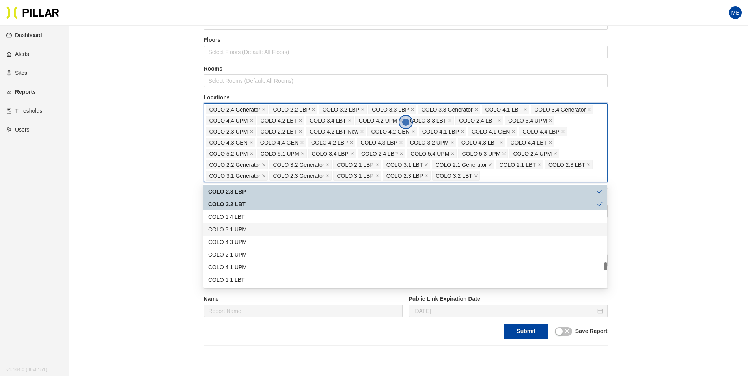
click at [251, 232] on div "COLO 3.1 UPM" at bounding box center [405, 229] width 395 height 9
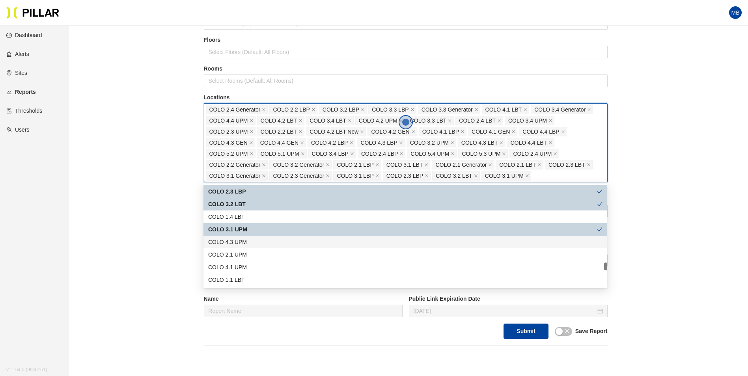
click at [252, 242] on div "COLO 4.3 UPM" at bounding box center [405, 242] width 395 height 9
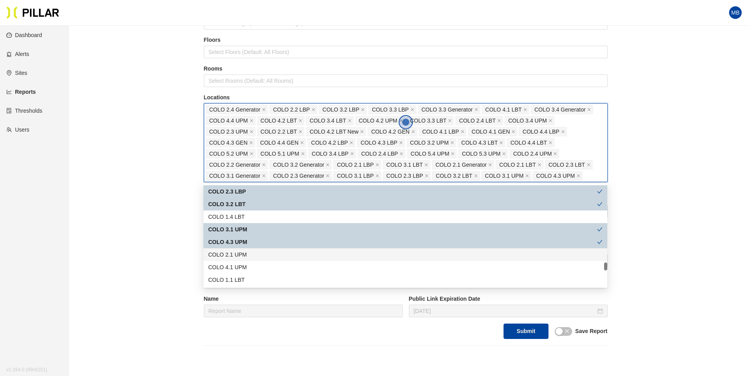
click at [252, 252] on div "COLO 2.1 UPM" at bounding box center [405, 255] width 395 height 9
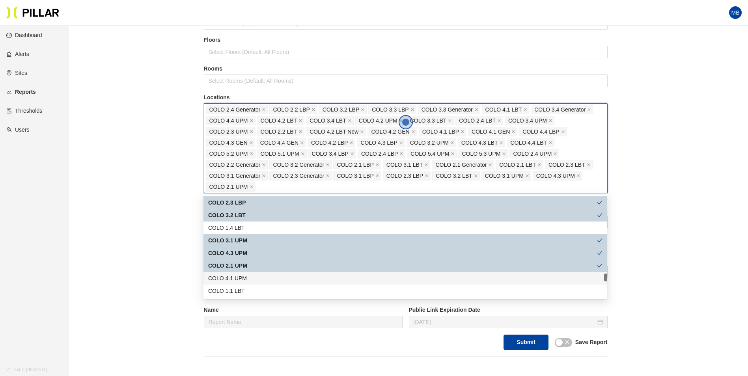
click at [251, 279] on div "COLO 4.1 UPM" at bounding box center [405, 278] width 395 height 9
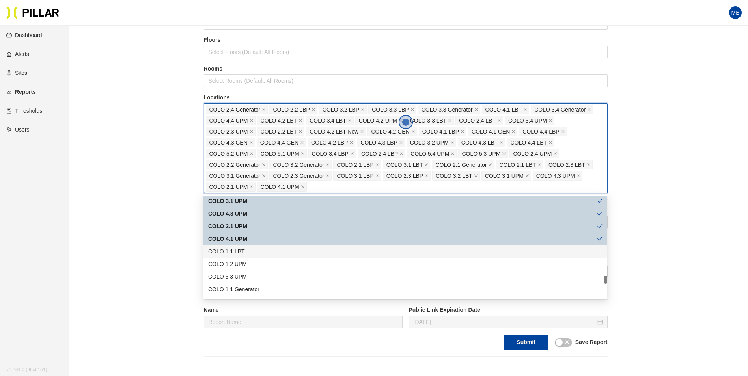
scroll to position [1026, 0]
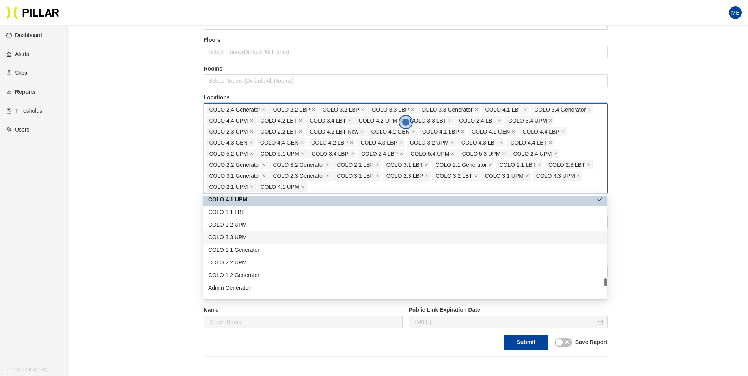
click at [260, 240] on div "COLO 3.3 UPM" at bounding box center [405, 237] width 395 height 9
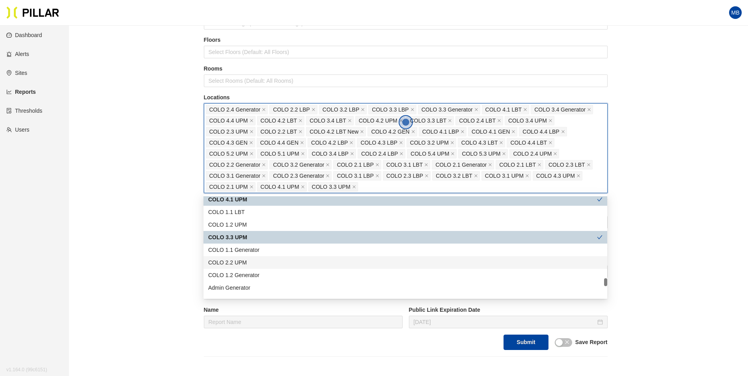
click at [256, 265] on div "COLO 2.2 UPM" at bounding box center [405, 262] width 395 height 9
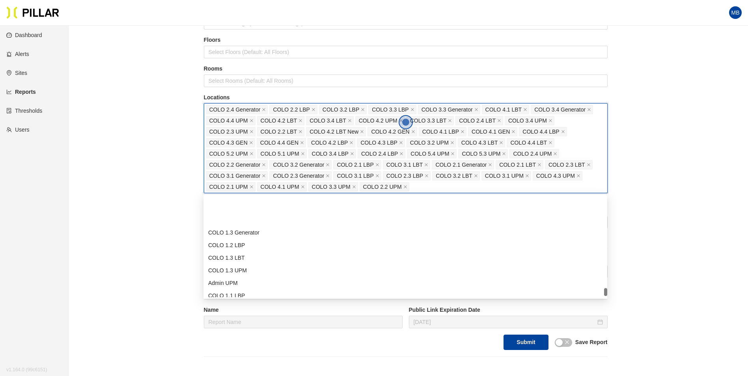
scroll to position [1184, 0]
click at [242, 278] on div "UMS02" at bounding box center [405, 281] width 395 height 9
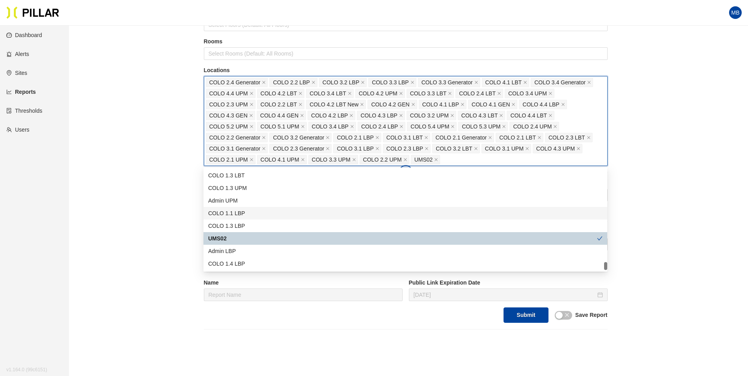
scroll to position [118, 0]
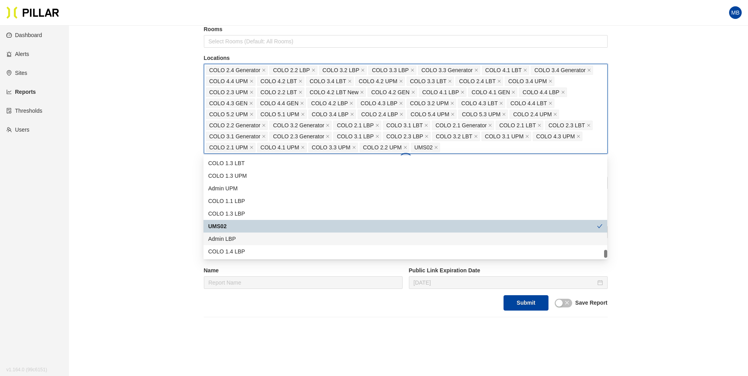
click at [145, 201] on div "Reports / Generate Historical Report / Site Weitz Company_DSM 16 Buildings Sele…" at bounding box center [405, 116] width 635 height 404
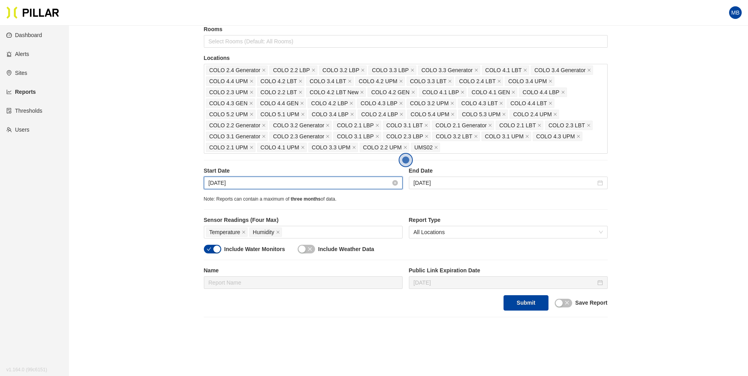
click at [269, 183] on input "[DATE]" at bounding box center [300, 183] width 182 height 9
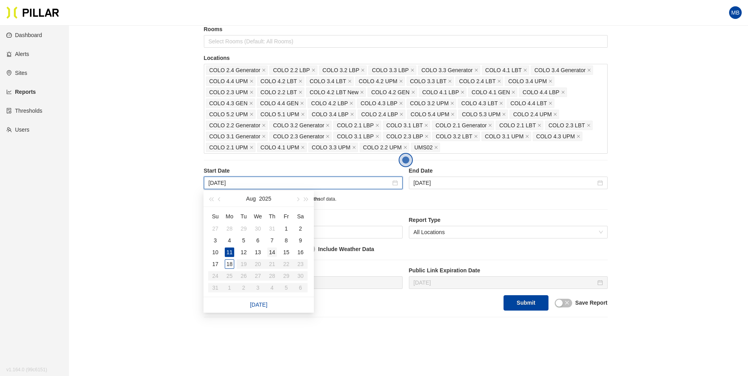
type input "[DATE]"
click at [273, 254] on div "14" at bounding box center [271, 252] width 9 height 9
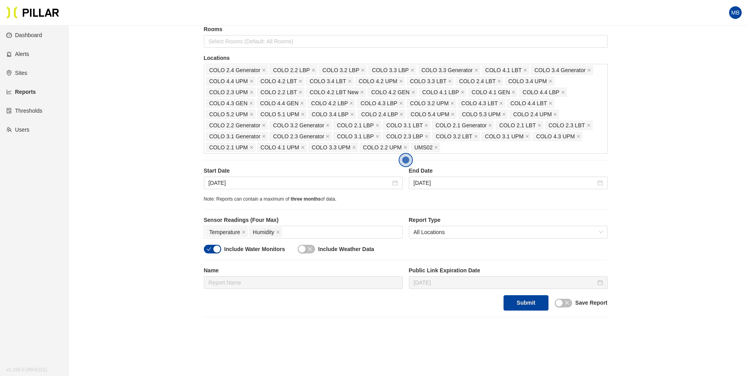
click at [216, 251] on div "button" at bounding box center [216, 249] width 7 height 7
click at [528, 304] on button "Submit" at bounding box center [526, 302] width 45 height 15
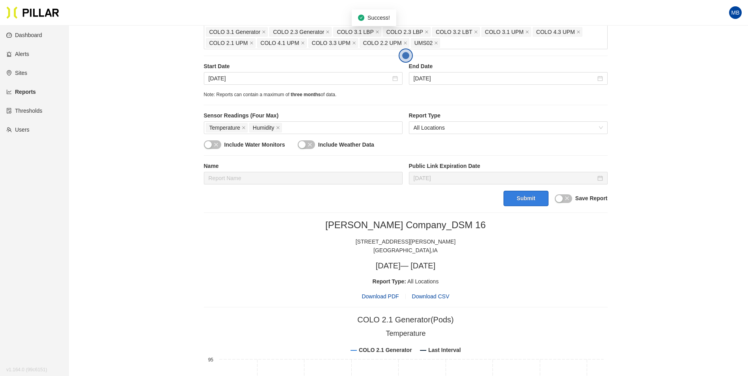
scroll to position [237, 0]
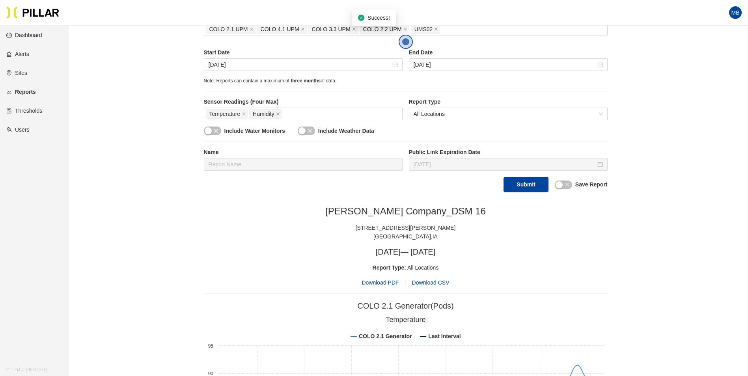
click at [382, 283] on span "Download PDF" at bounding box center [380, 283] width 37 height 9
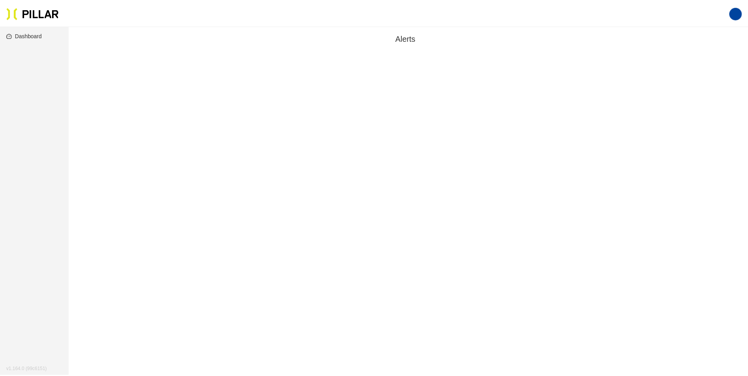
scroll to position [26, 0]
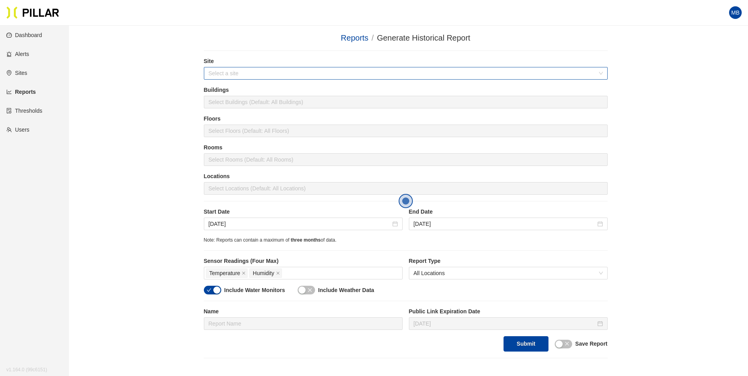
click at [248, 72] on input "search" at bounding box center [403, 73] width 389 height 12
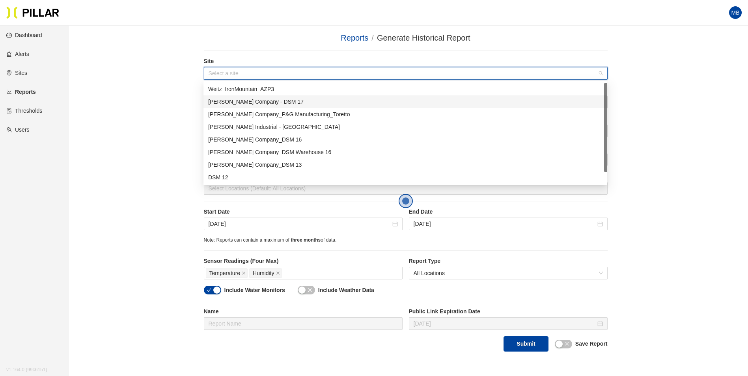
click at [267, 103] on div "[PERSON_NAME] Company - DSM 17" at bounding box center [405, 101] width 395 height 9
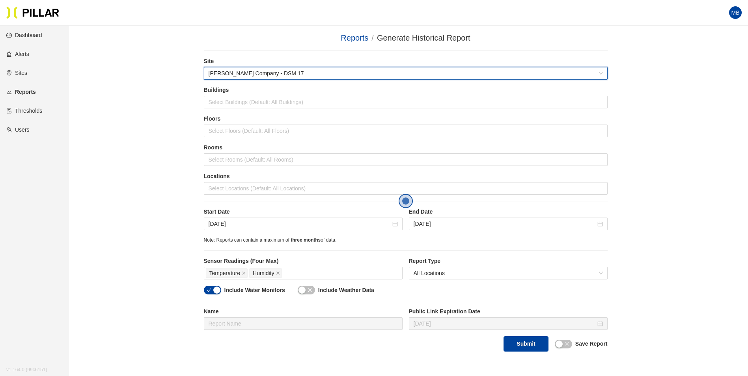
click at [171, 108] on div "Reports / Generate Historical Report / Site 6d0aa5c7 [PERSON_NAME] Company - DS…" at bounding box center [405, 195] width 635 height 327
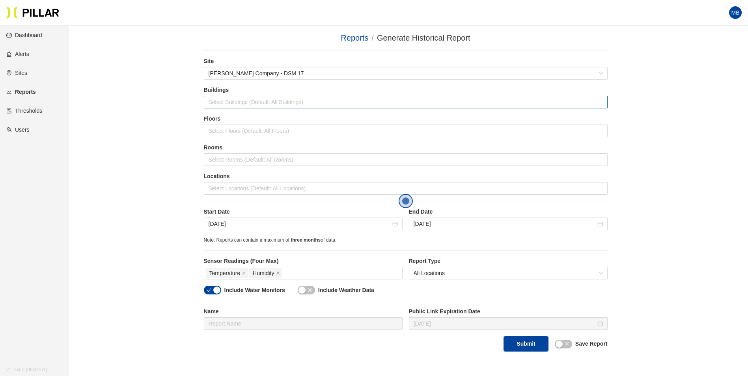
click at [226, 101] on div at bounding box center [406, 102] width 400 height 11
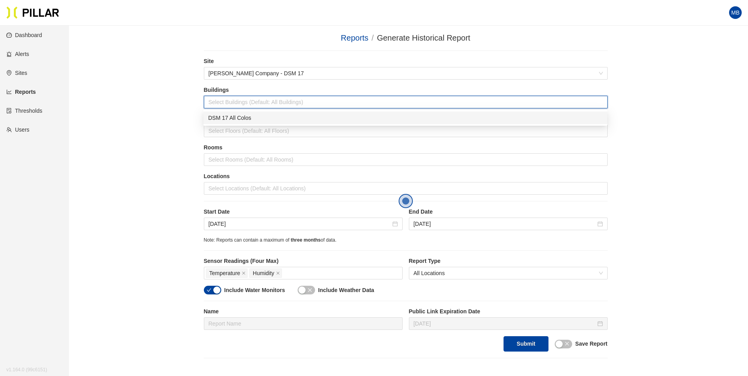
click at [183, 106] on div "Reports / Generate Historical Report / Site [PERSON_NAME] Company - DSM 17 Buil…" at bounding box center [405, 195] width 635 height 327
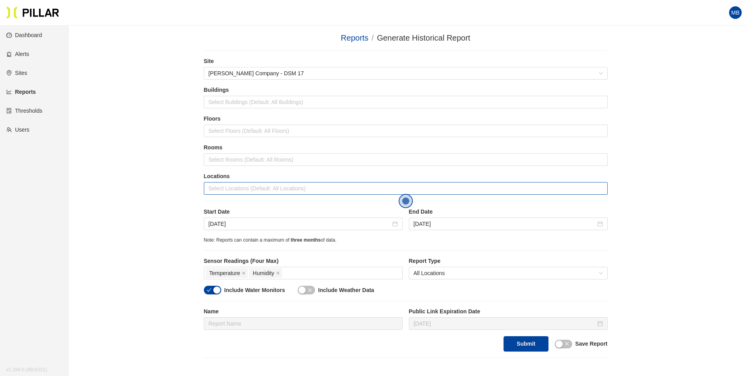
click at [221, 188] on div at bounding box center [406, 188] width 400 height 11
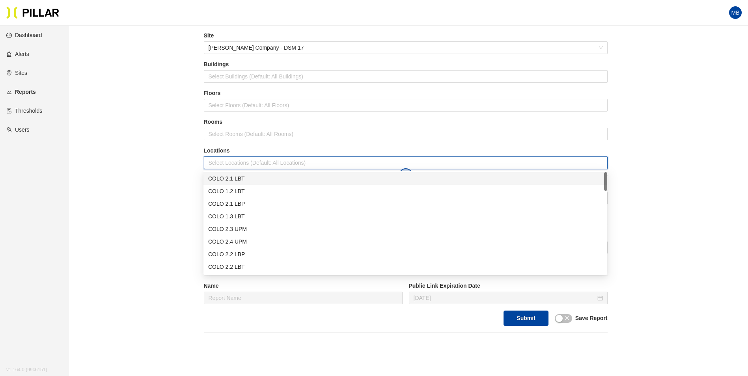
scroll to position [39, 0]
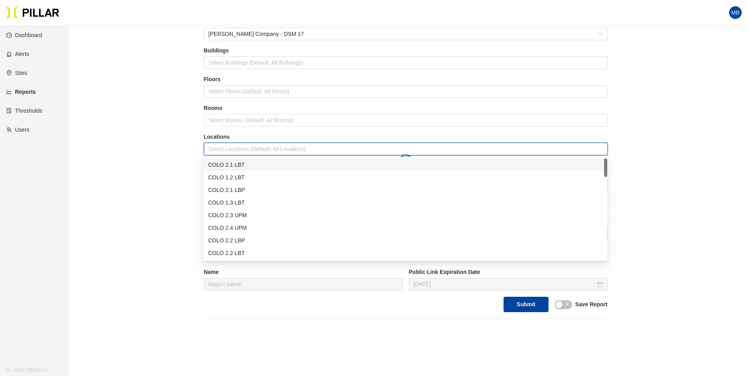
click at [224, 165] on div "COLO 2.1 LBT" at bounding box center [405, 165] width 395 height 9
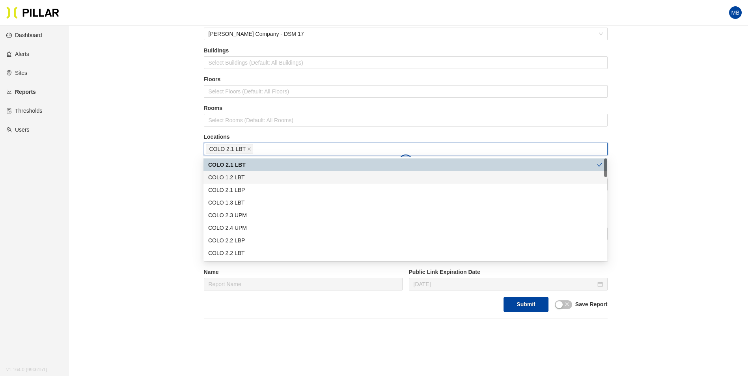
click at [223, 176] on div "COLO 1.2 LBT" at bounding box center [405, 177] width 395 height 9
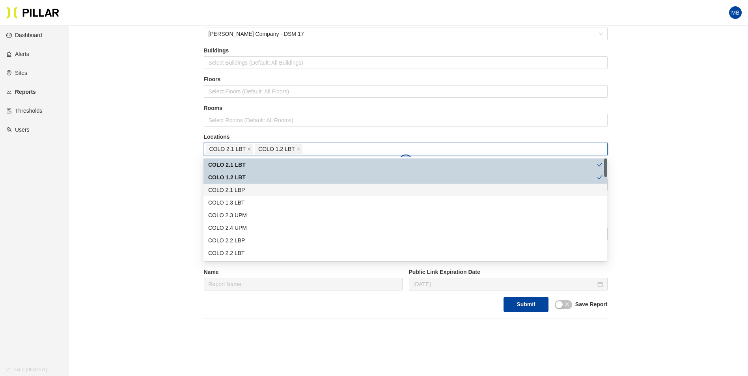
click at [227, 187] on div "COLO 2.1 LBP" at bounding box center [405, 190] width 395 height 9
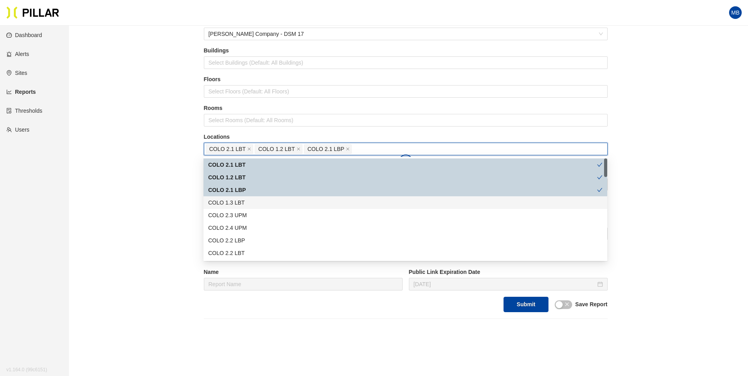
click at [233, 204] on div "COLO 1.3 LBT" at bounding box center [405, 202] width 395 height 9
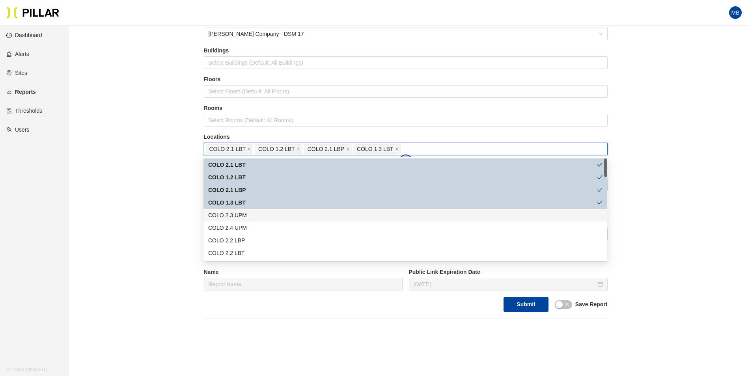
drag, startPoint x: 236, startPoint y: 215, endPoint x: 237, endPoint y: 223, distance: 8.0
click at [236, 216] on div "COLO 2.3 UPM" at bounding box center [405, 215] width 395 height 9
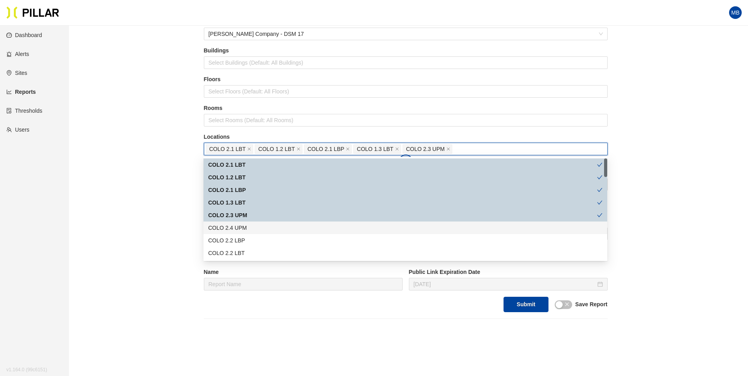
click at [238, 226] on div "COLO 2.4 UPM" at bounding box center [405, 228] width 395 height 9
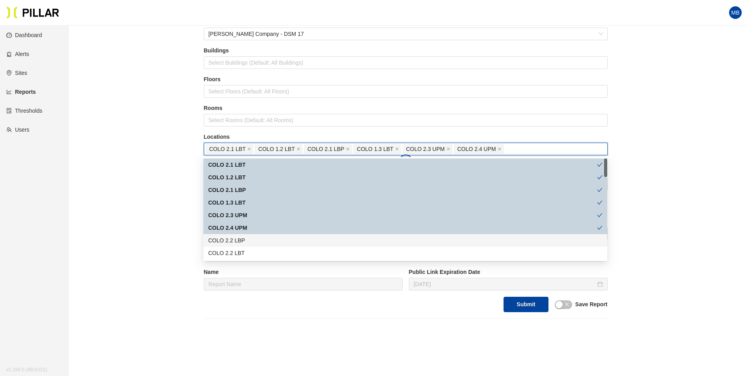
click at [239, 240] on div "COLO 2.2 LBP" at bounding box center [405, 240] width 395 height 9
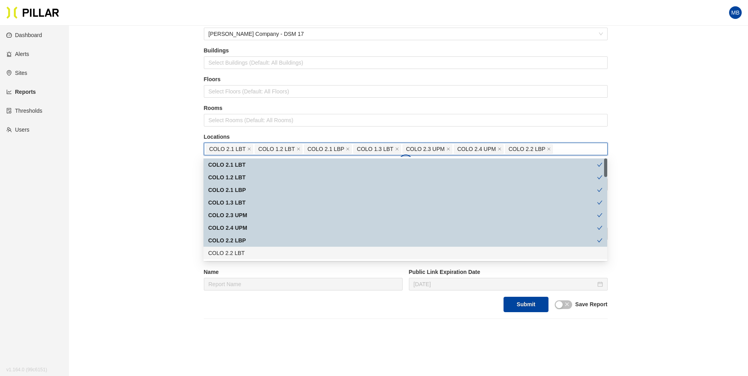
click at [239, 251] on div "COLO 2.2 LBT" at bounding box center [405, 253] width 395 height 9
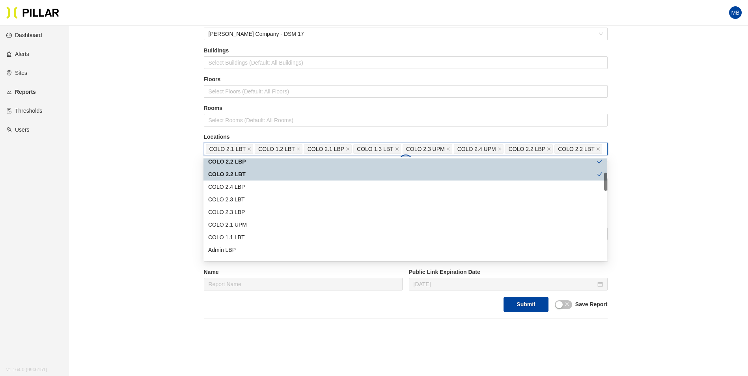
scroll to position [79, 0]
click at [238, 191] on div "COLO 2.4 LBP" at bounding box center [405, 187] width 395 height 9
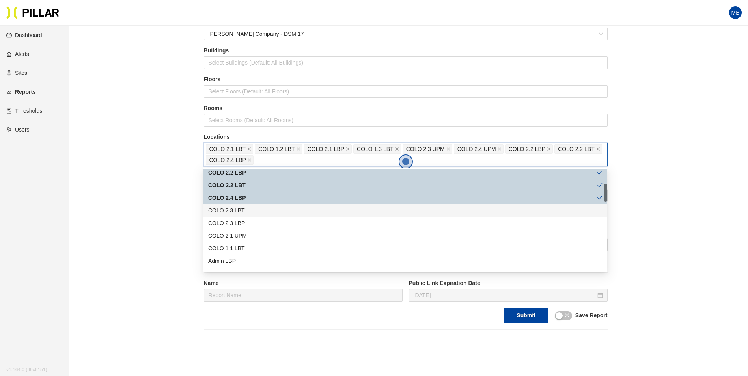
click at [240, 207] on div "COLO 2.3 LBT" at bounding box center [405, 210] width 395 height 9
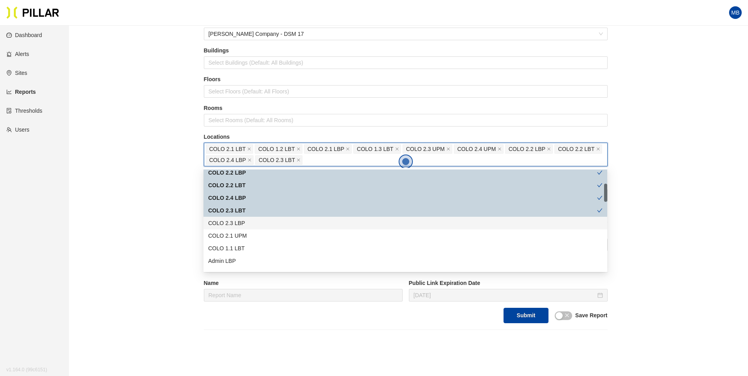
click at [244, 223] on div "COLO 2.3 LBP" at bounding box center [405, 223] width 395 height 9
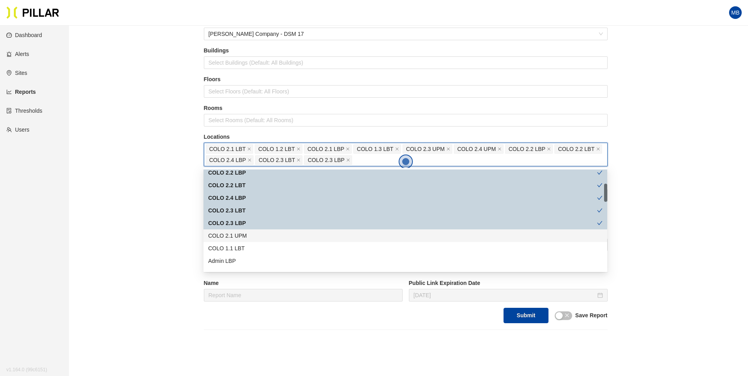
click at [245, 234] on div "COLO 2.1 UPM" at bounding box center [405, 236] width 395 height 9
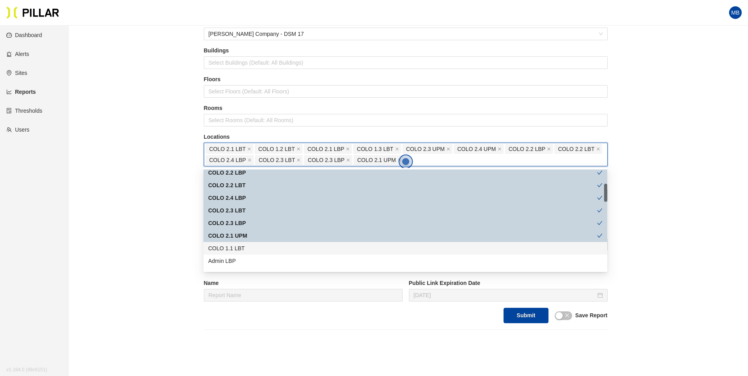
click at [245, 247] on div "COLO 1.1 LBT" at bounding box center [405, 248] width 395 height 9
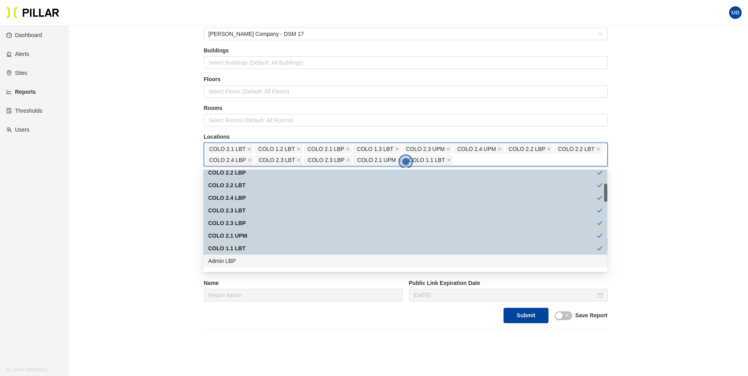
click at [241, 264] on div "Admin LBP" at bounding box center [405, 261] width 395 height 9
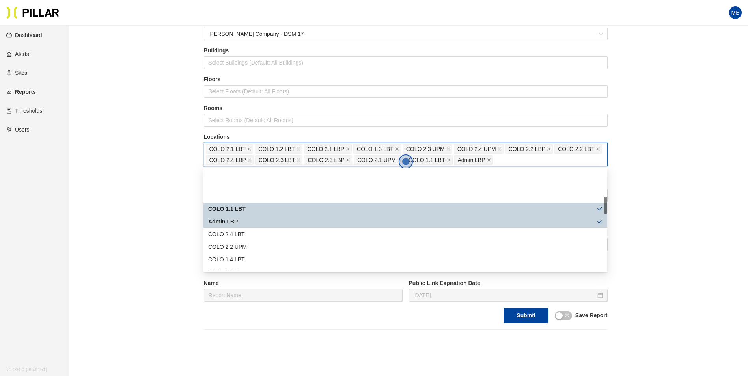
scroll to position [158, 0]
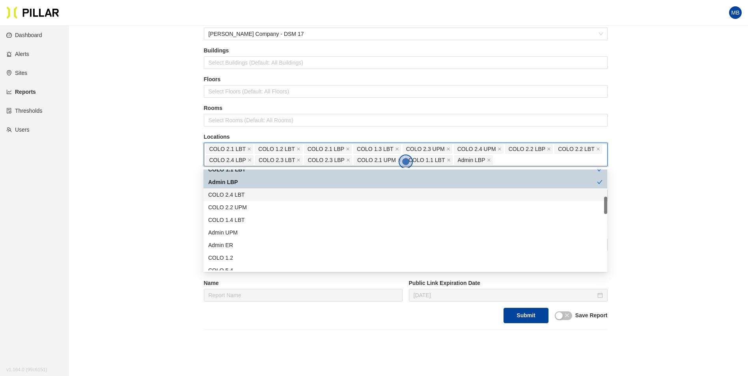
click at [243, 191] on div "COLO 2.4 LBT" at bounding box center [405, 195] width 395 height 9
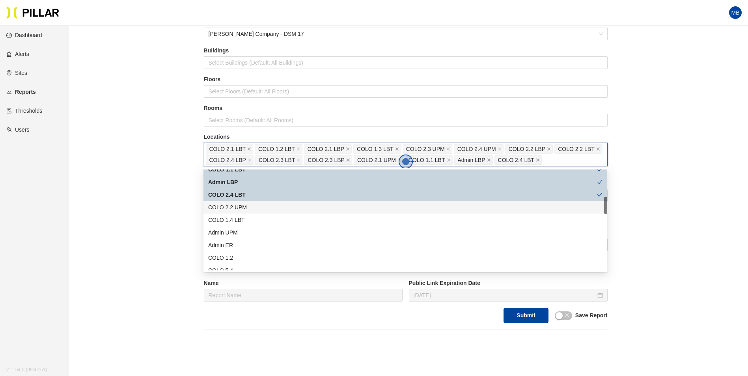
click at [242, 207] on div "COLO 2.2 UPM" at bounding box center [405, 207] width 395 height 9
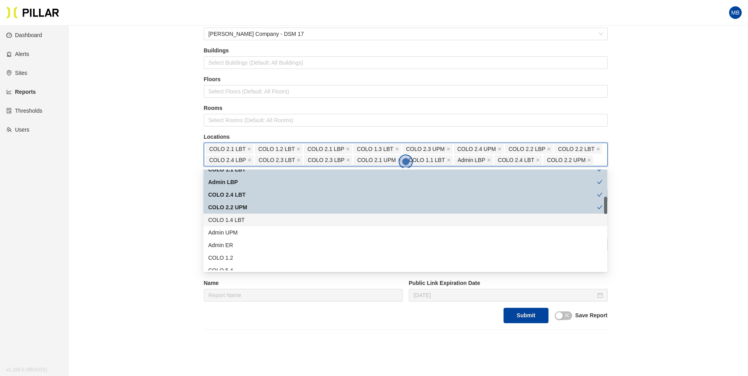
click at [243, 220] on div "COLO 1.4 LBT" at bounding box center [405, 220] width 395 height 9
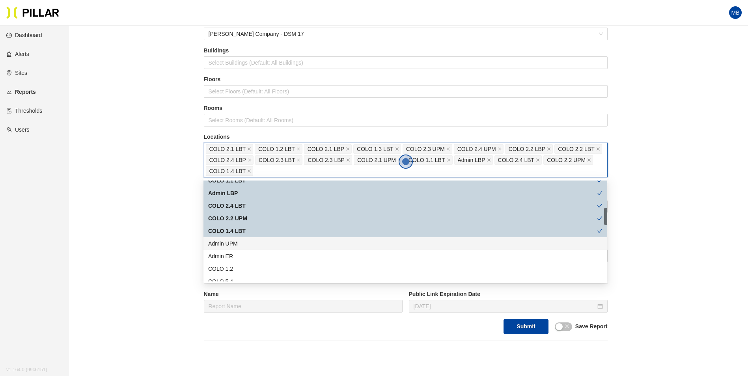
click at [241, 243] on div "Admin UPM" at bounding box center [405, 243] width 395 height 9
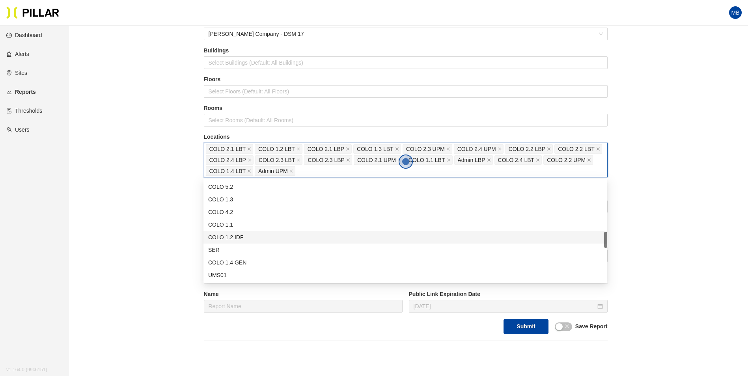
scroll to position [355, 0]
click at [254, 235] on div "UMS01" at bounding box center [405, 236] width 395 height 9
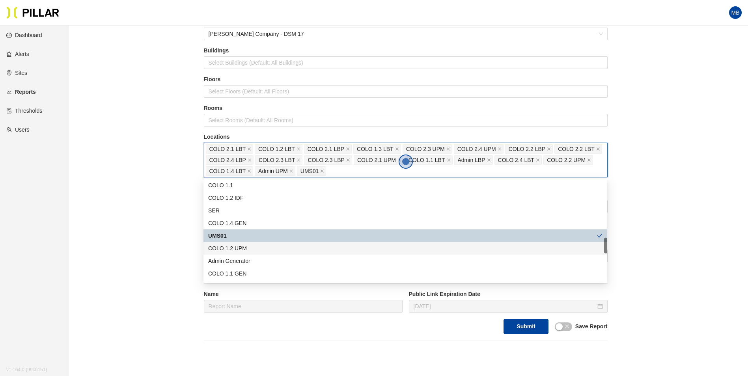
click at [253, 249] on div "COLO 1.2 UPM" at bounding box center [405, 248] width 395 height 9
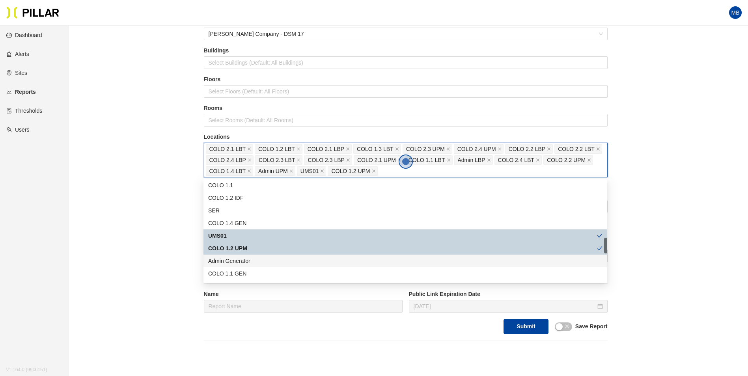
click at [253, 260] on div "Admin Generator" at bounding box center [405, 261] width 395 height 9
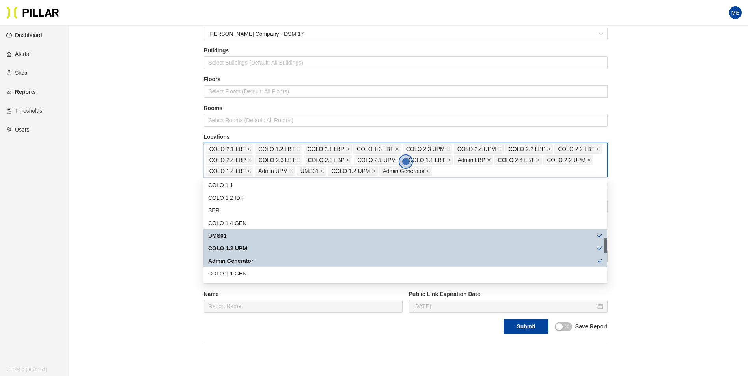
click at [251, 272] on div "COLO 1.1 GEN" at bounding box center [405, 273] width 395 height 9
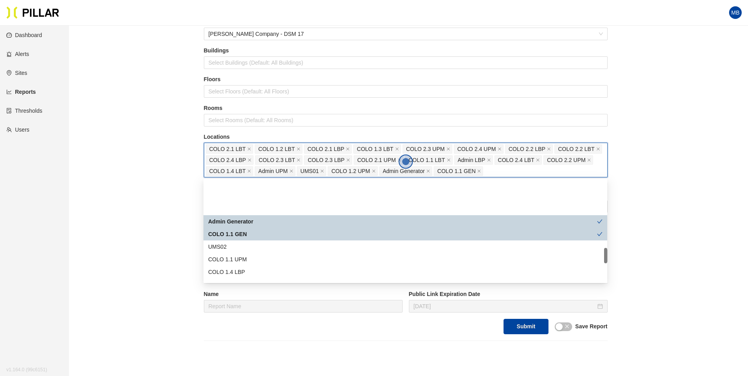
scroll to position [434, 0]
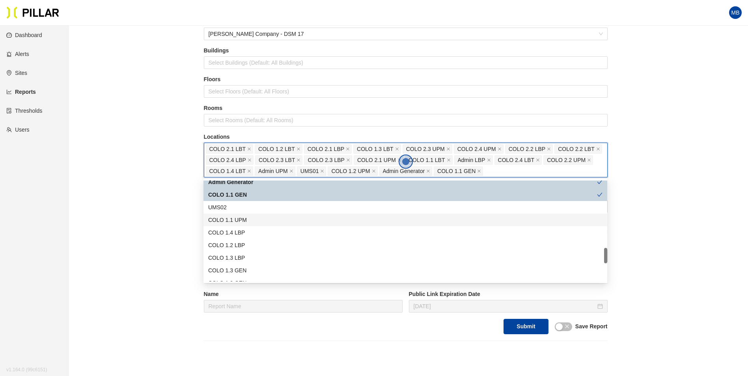
click at [245, 207] on div "UMS02" at bounding box center [405, 207] width 395 height 9
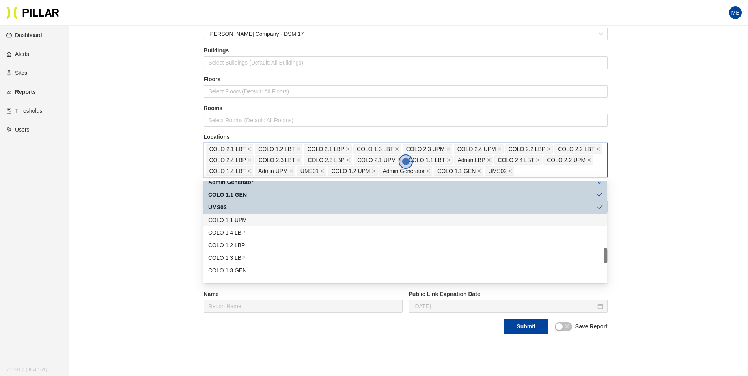
click at [246, 223] on div "COLO 1.1 UPM" at bounding box center [405, 220] width 395 height 9
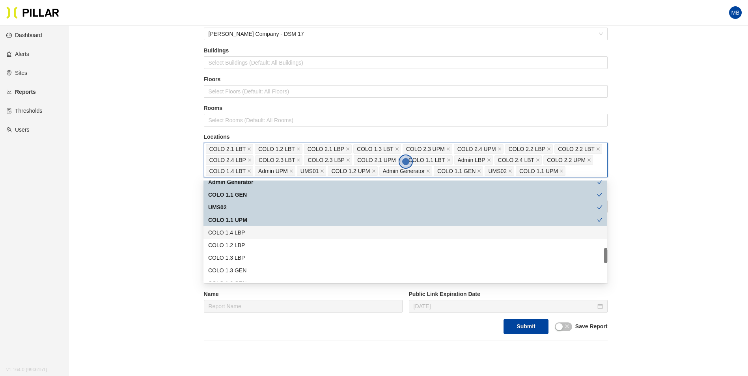
click at [247, 234] on div "COLO 1.4 LBP" at bounding box center [405, 232] width 395 height 9
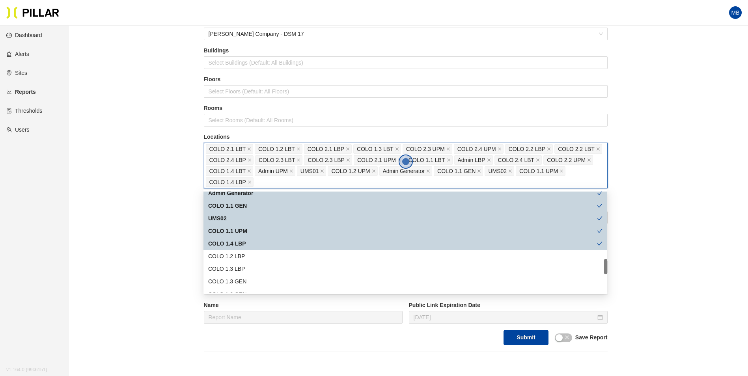
click at [244, 251] on div "COLO 1.2 LBP" at bounding box center [406, 256] width 404 height 13
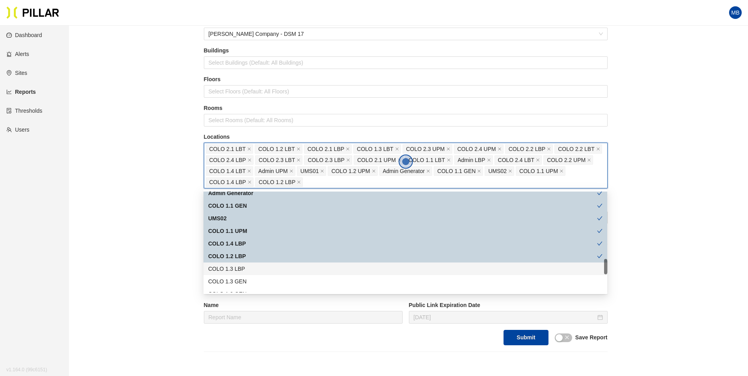
click at [244, 267] on div "COLO 1.3 LBP" at bounding box center [405, 269] width 395 height 9
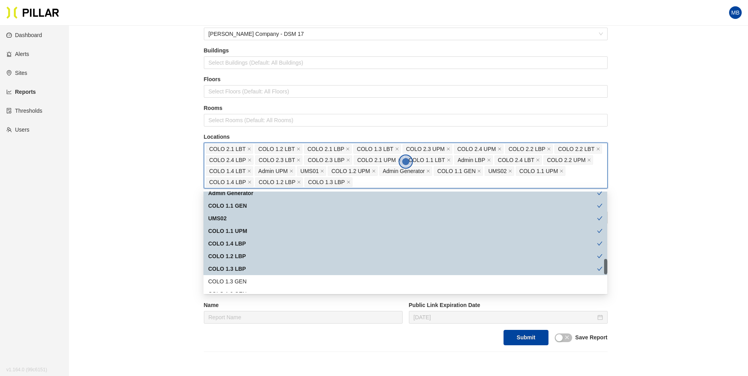
click at [246, 280] on div "COLO 1.3 GEN" at bounding box center [405, 281] width 395 height 9
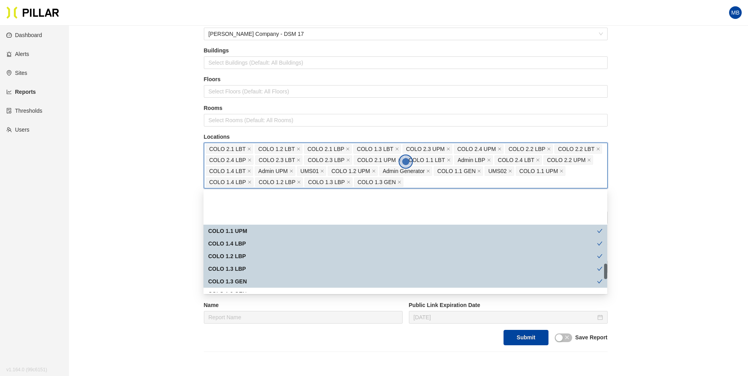
scroll to position [473, 0]
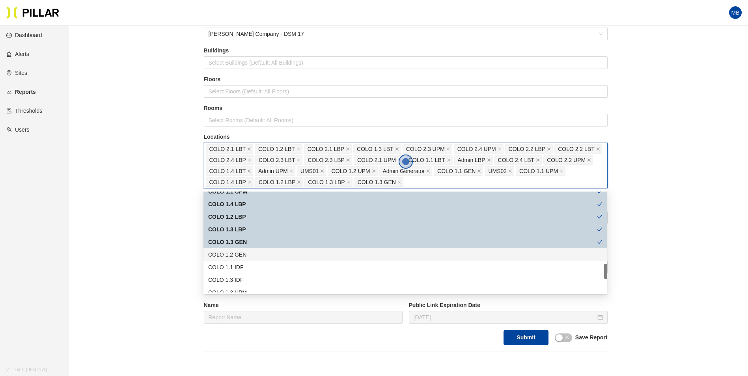
click at [264, 258] on div "COLO 1.2 GEN" at bounding box center [405, 255] width 395 height 9
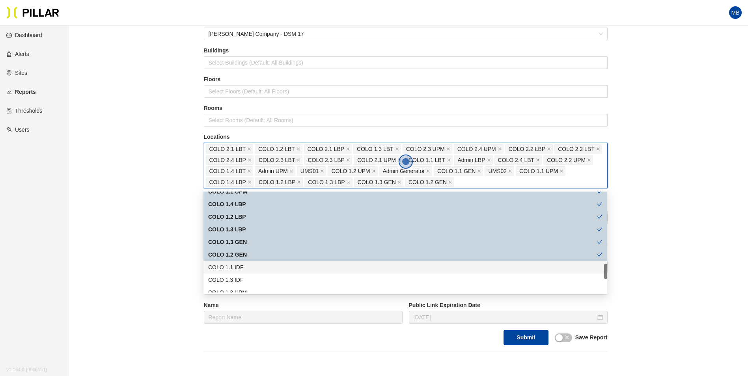
scroll to position [513, 0]
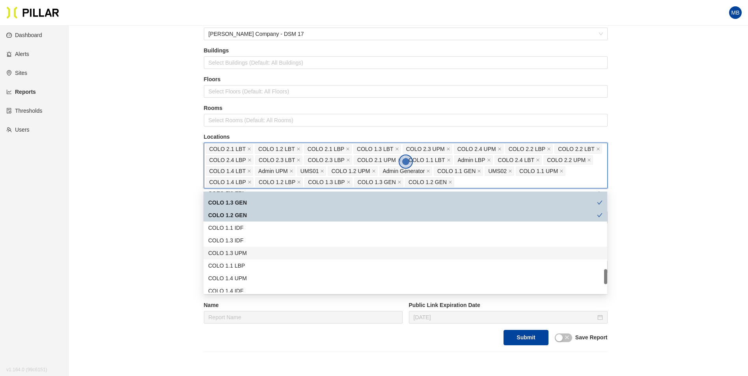
click at [260, 256] on div "COLO 1.3 UPM" at bounding box center [405, 253] width 395 height 9
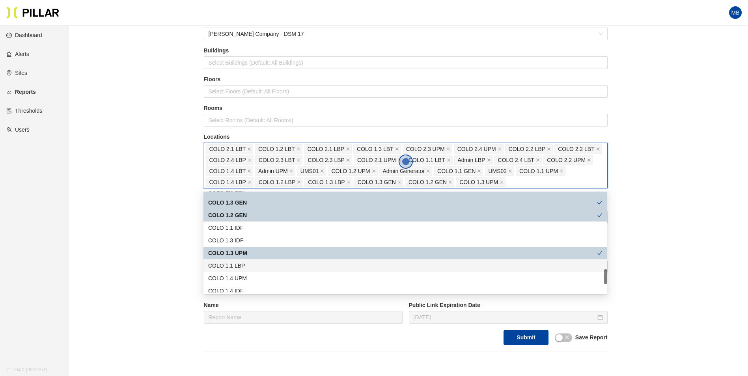
click at [257, 269] on div "COLO 1.1 LBP" at bounding box center [405, 266] width 395 height 9
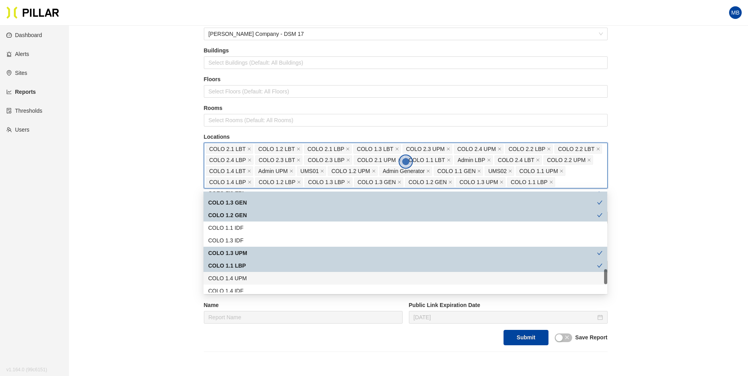
click at [256, 281] on div "COLO 1.4 UPM" at bounding box center [405, 278] width 395 height 9
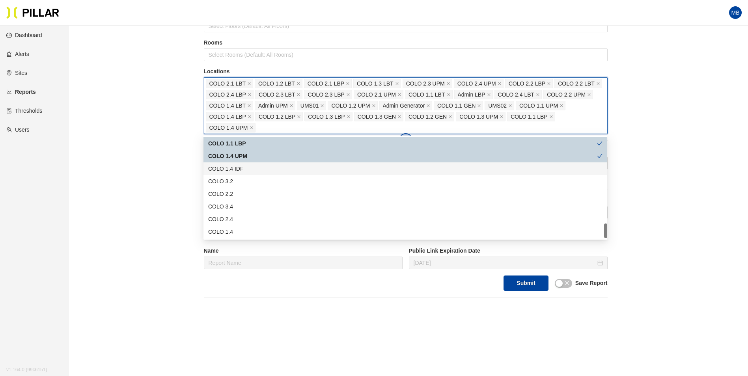
scroll to position [118, 0]
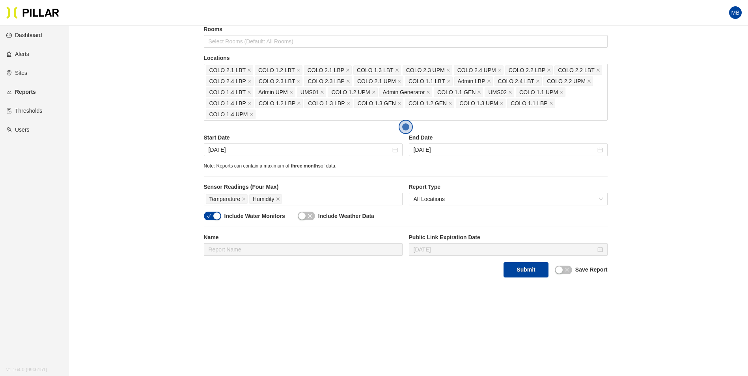
click at [150, 214] on div "Reports / Generate Historical Report / Site [PERSON_NAME] Company - DSM 17 Buil…" at bounding box center [405, 99] width 635 height 371
click at [266, 149] on input "[DATE]" at bounding box center [300, 150] width 182 height 9
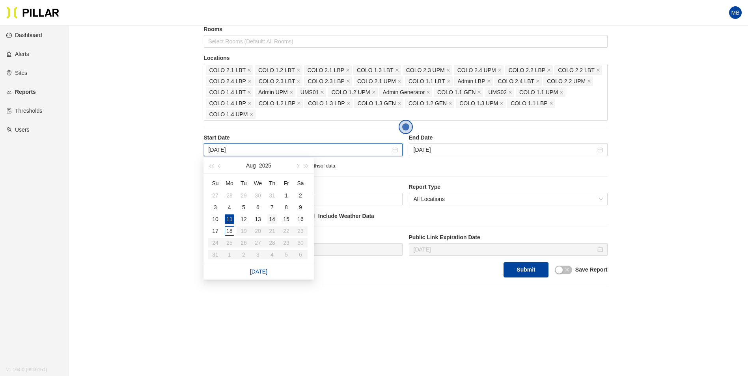
type input "[DATE]"
click at [270, 218] on div "14" at bounding box center [271, 219] width 9 height 9
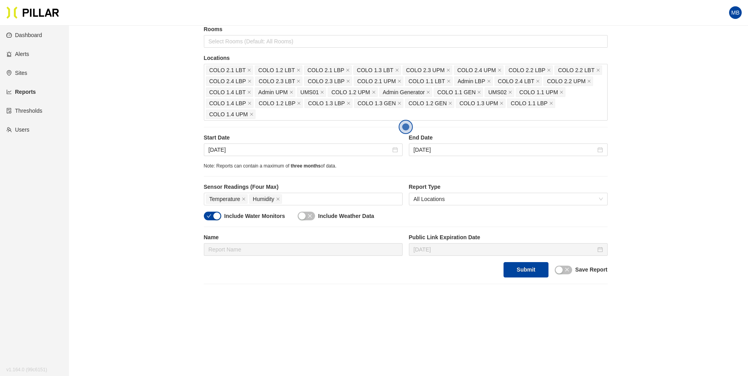
click at [216, 215] on div "button" at bounding box center [216, 216] width 7 height 7
click at [527, 271] on button "Submit" at bounding box center [526, 269] width 45 height 15
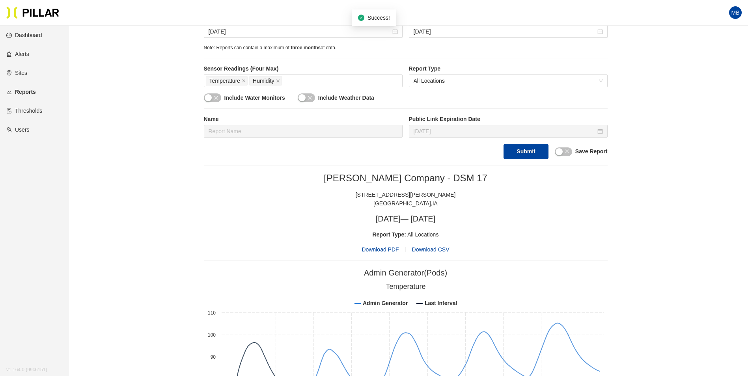
click at [378, 251] on span "Download PDF" at bounding box center [380, 249] width 37 height 9
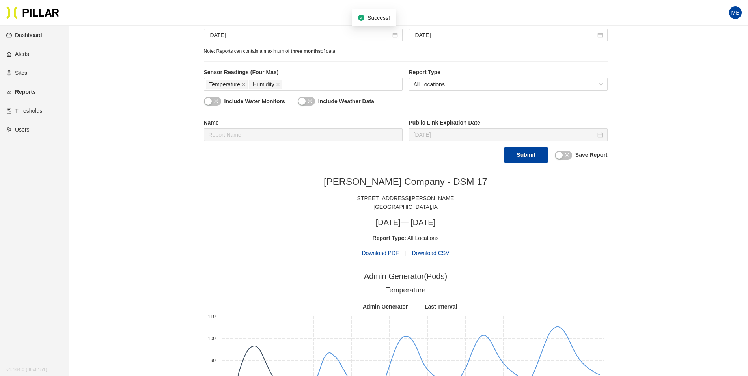
scroll to position [237, 0]
